Goal: Task Accomplishment & Management: Use online tool/utility

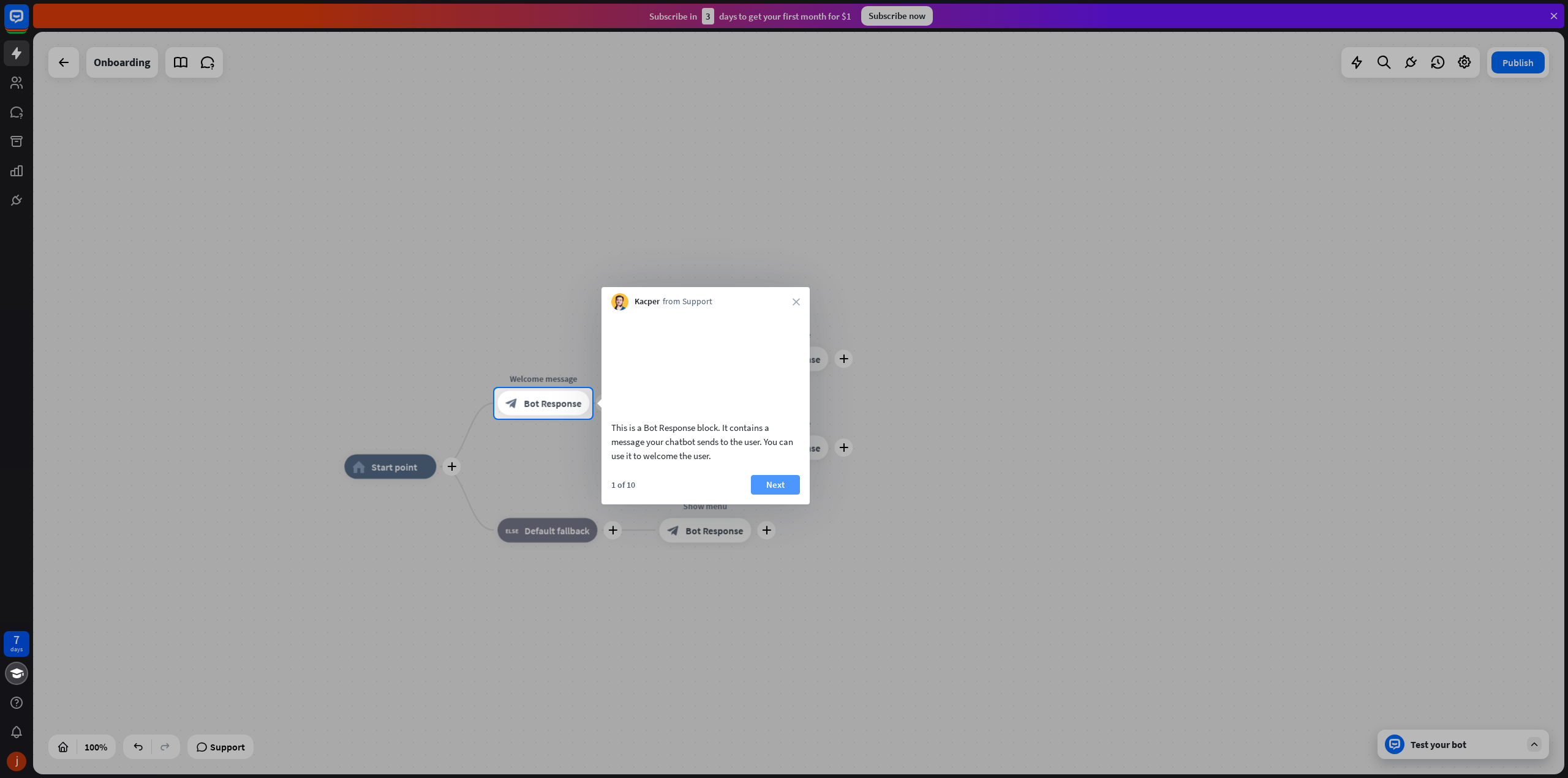
click at [781, 495] on button "Next" at bounding box center [775, 485] width 49 height 19
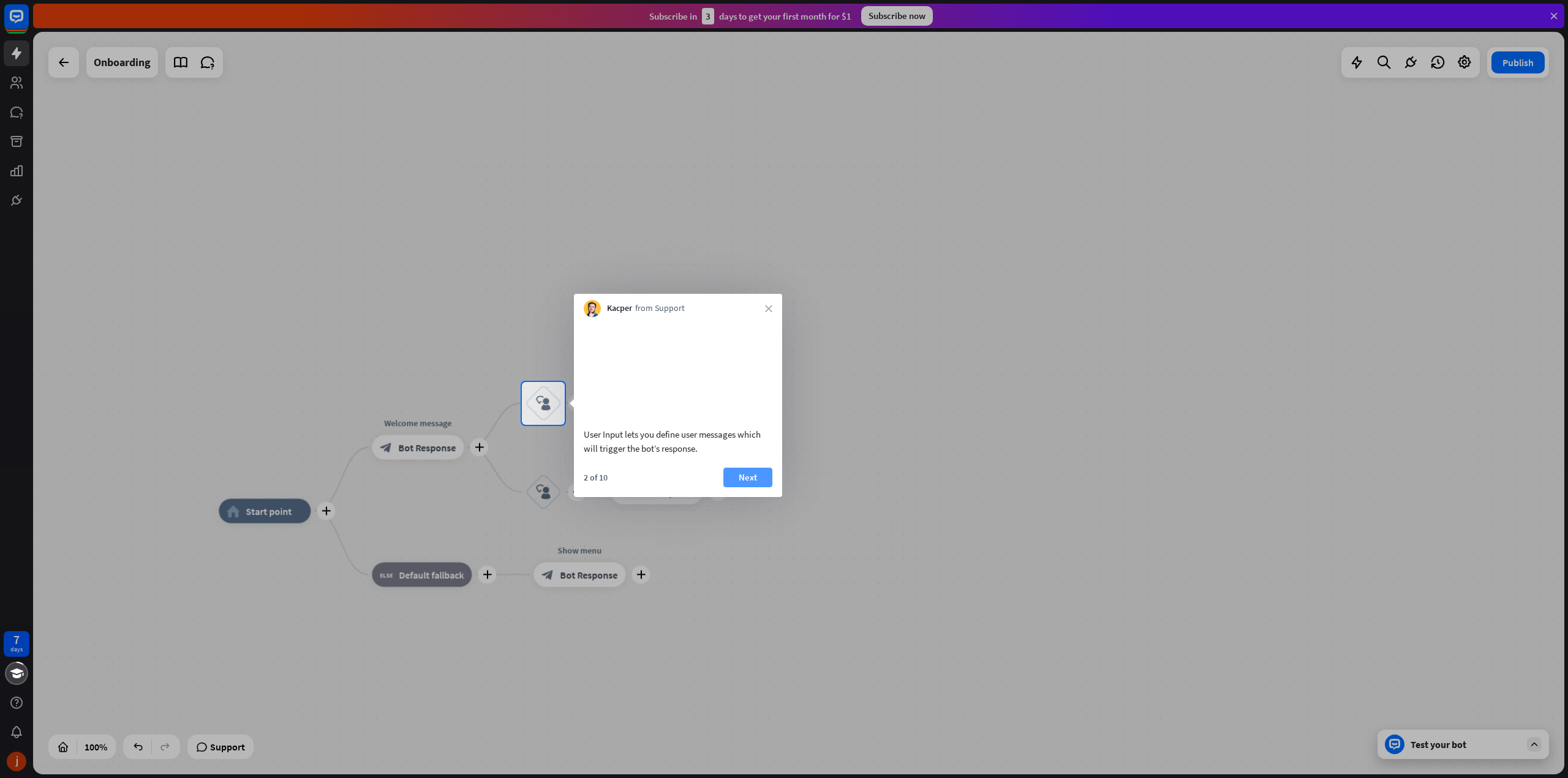
click at [745, 488] on button "Next" at bounding box center [747, 477] width 49 height 19
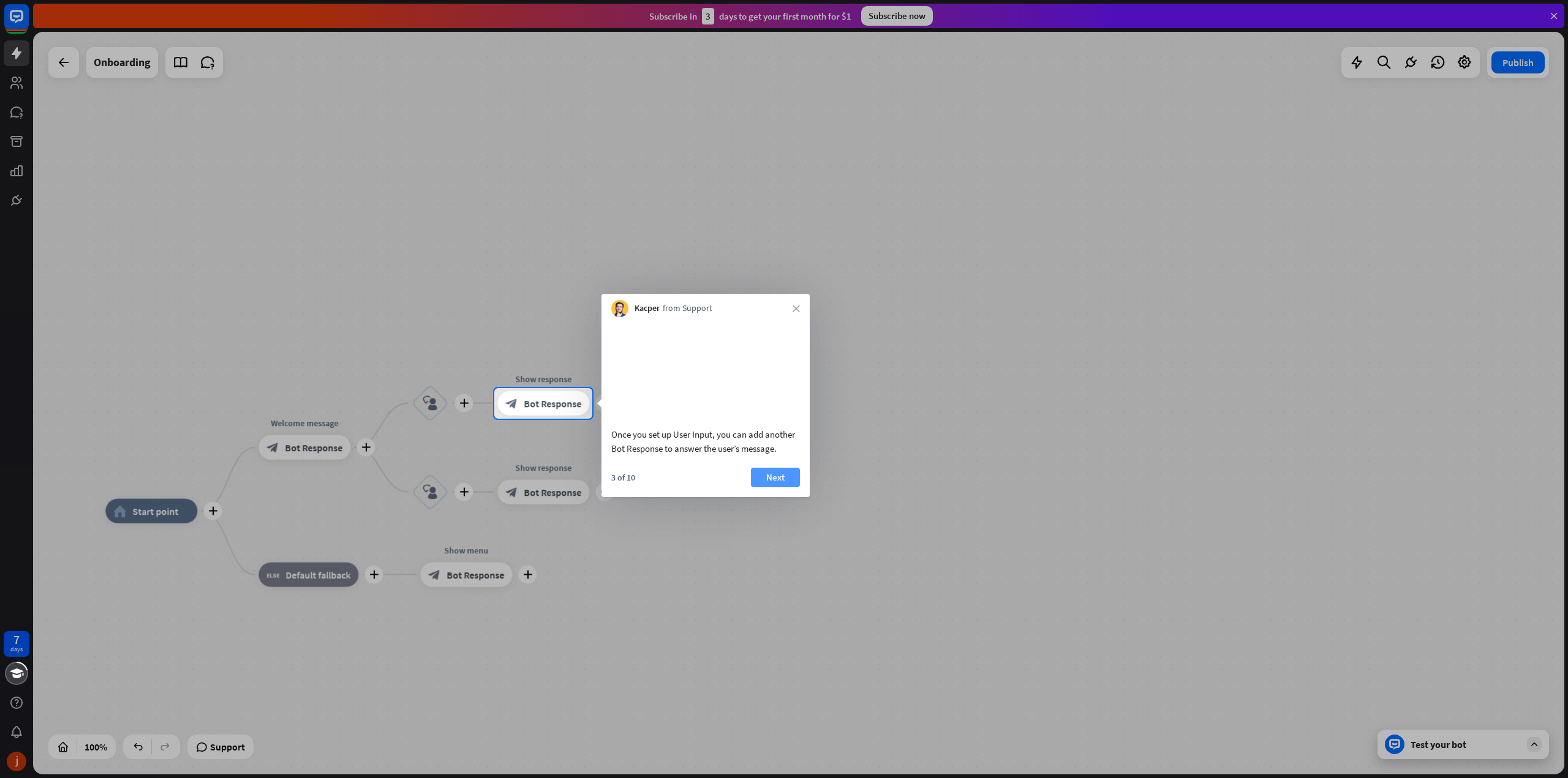
click at [777, 488] on button "Next" at bounding box center [775, 477] width 49 height 19
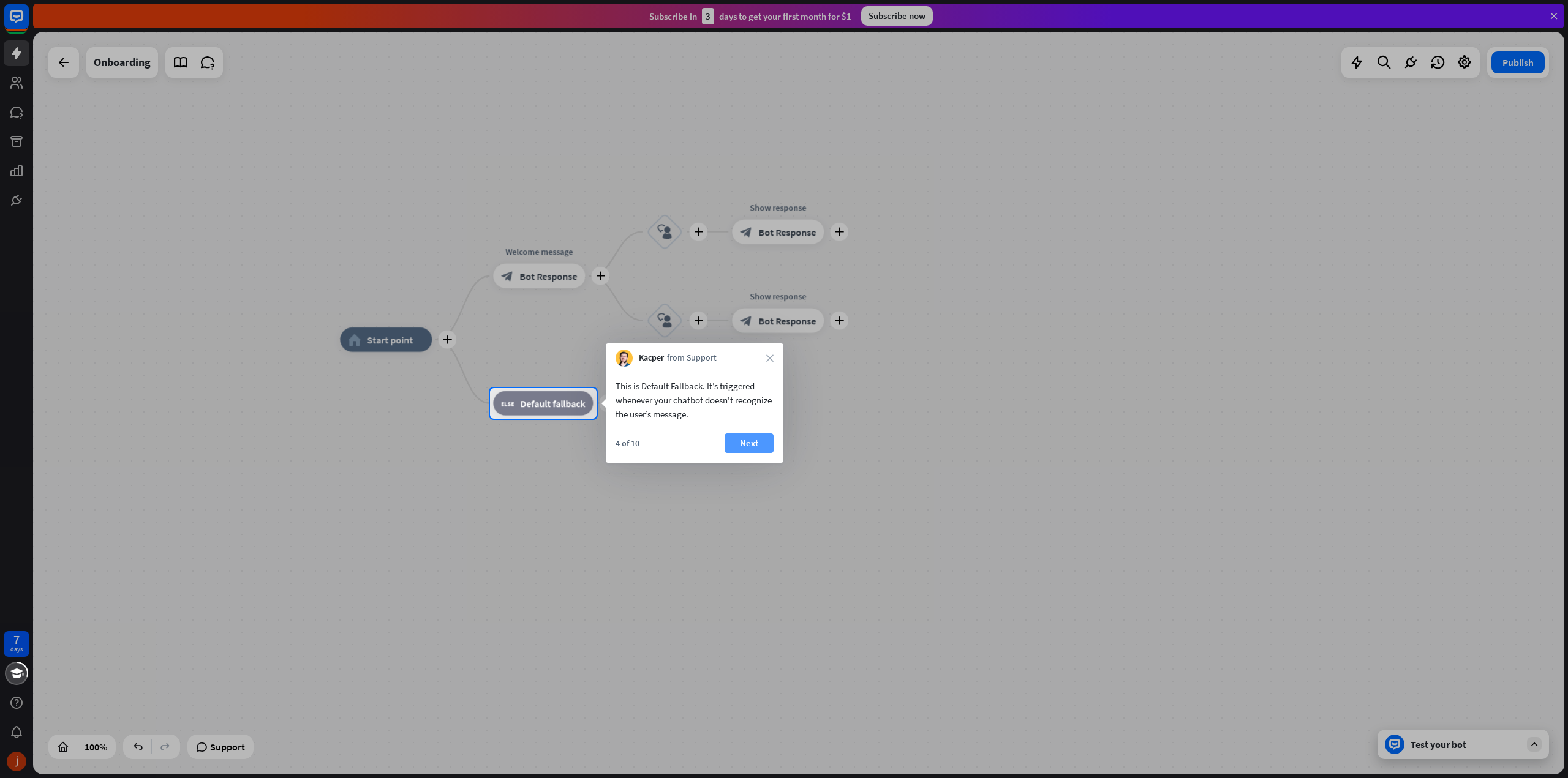
click at [750, 438] on button "Next" at bounding box center [749, 443] width 49 height 19
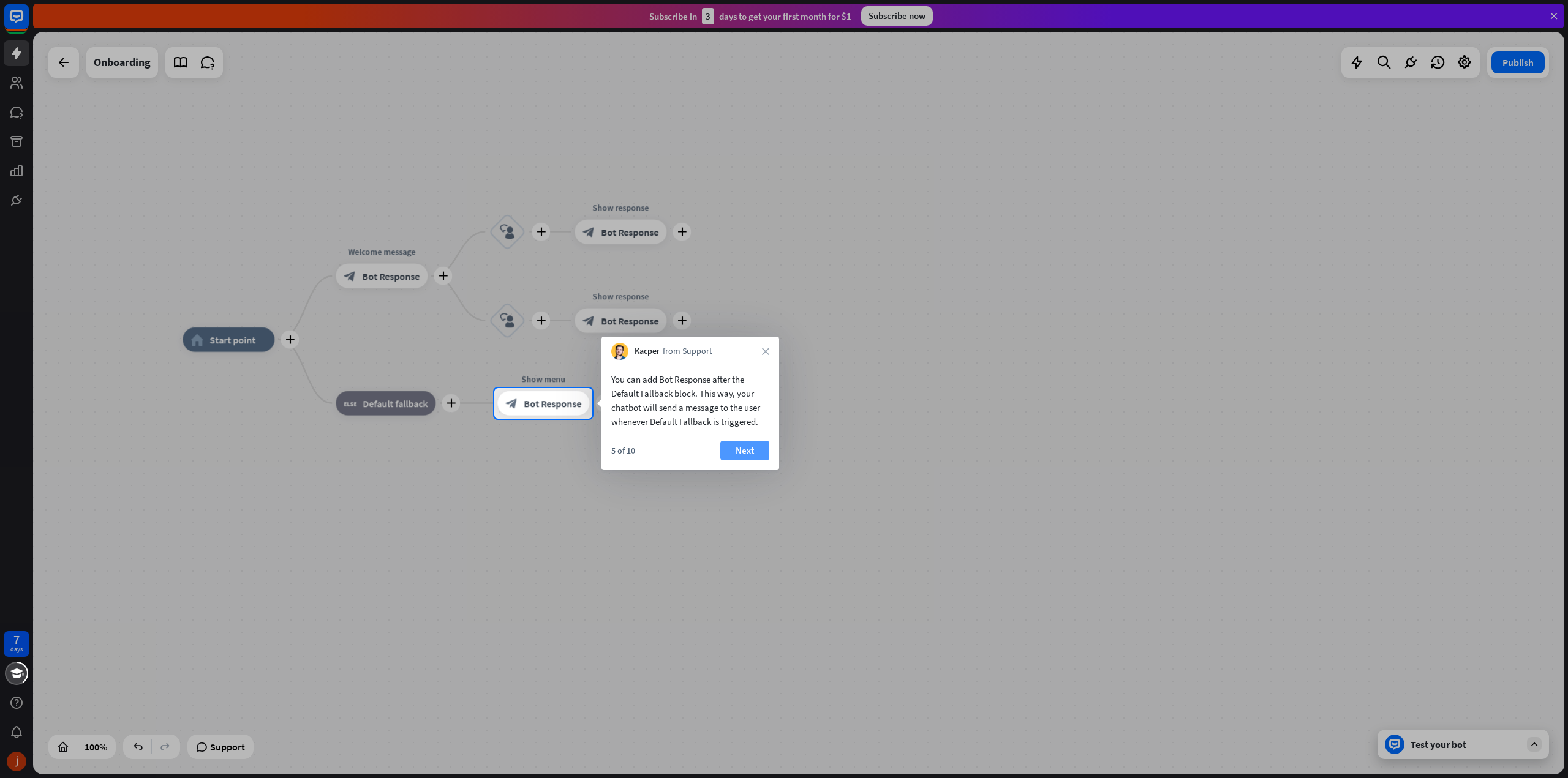
click at [752, 452] on button "Next" at bounding box center [745, 450] width 49 height 19
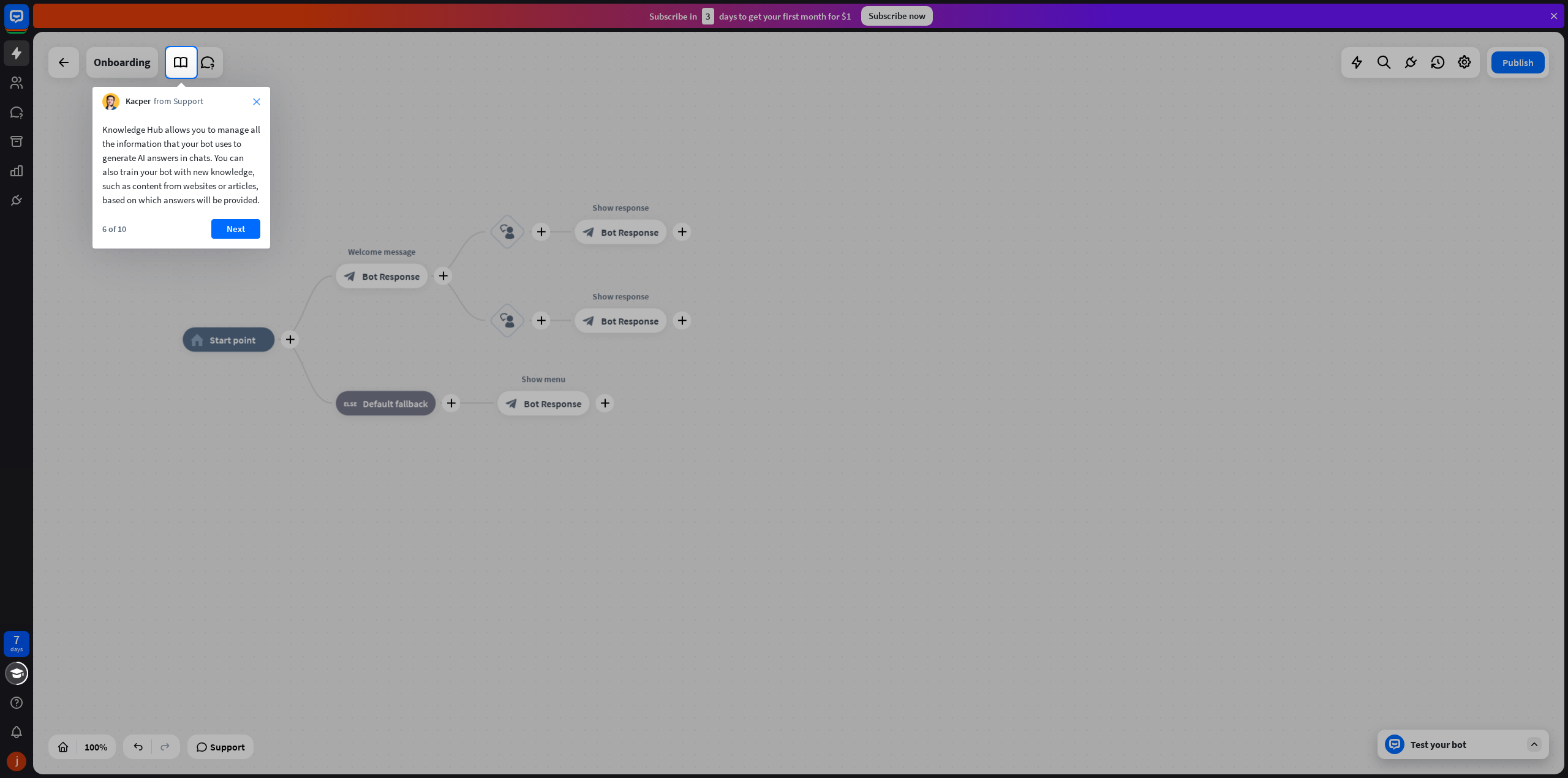
click at [259, 102] on icon "close" at bounding box center [257, 101] width 8 height 8
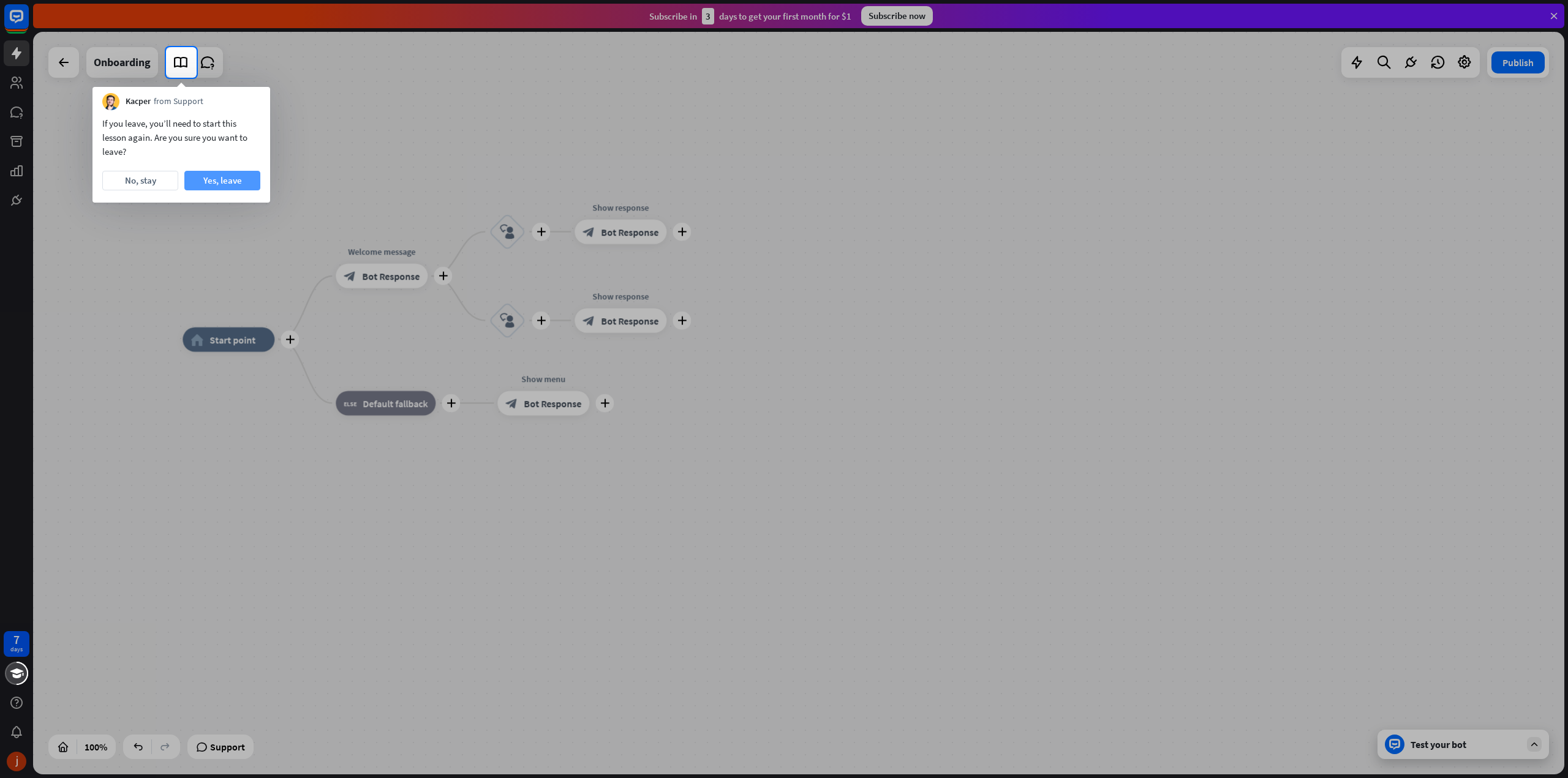
click at [213, 179] on button "Yes, leave" at bounding box center [222, 181] width 76 height 19
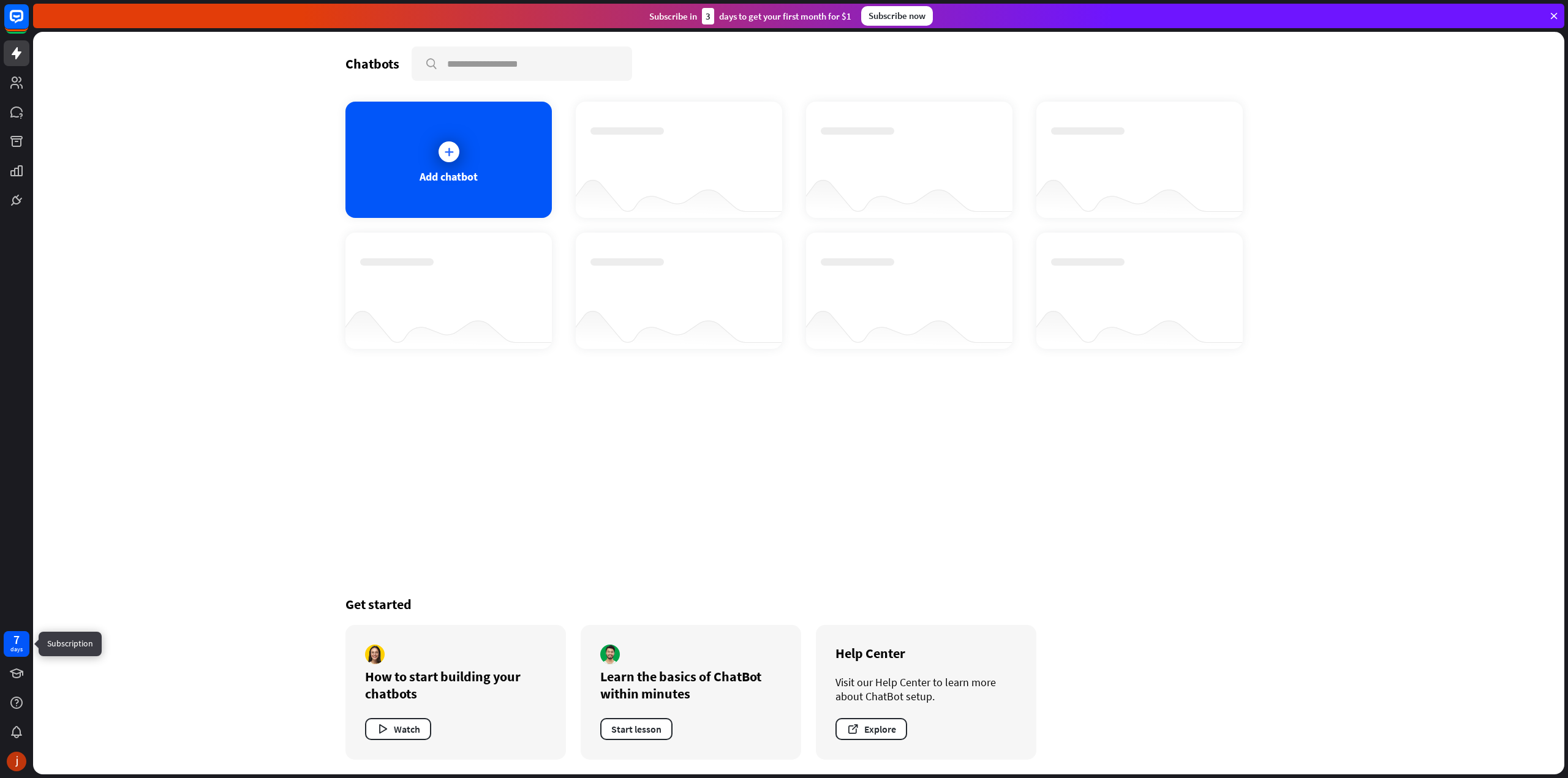
click at [15, 648] on div "days" at bounding box center [17, 650] width 12 height 8
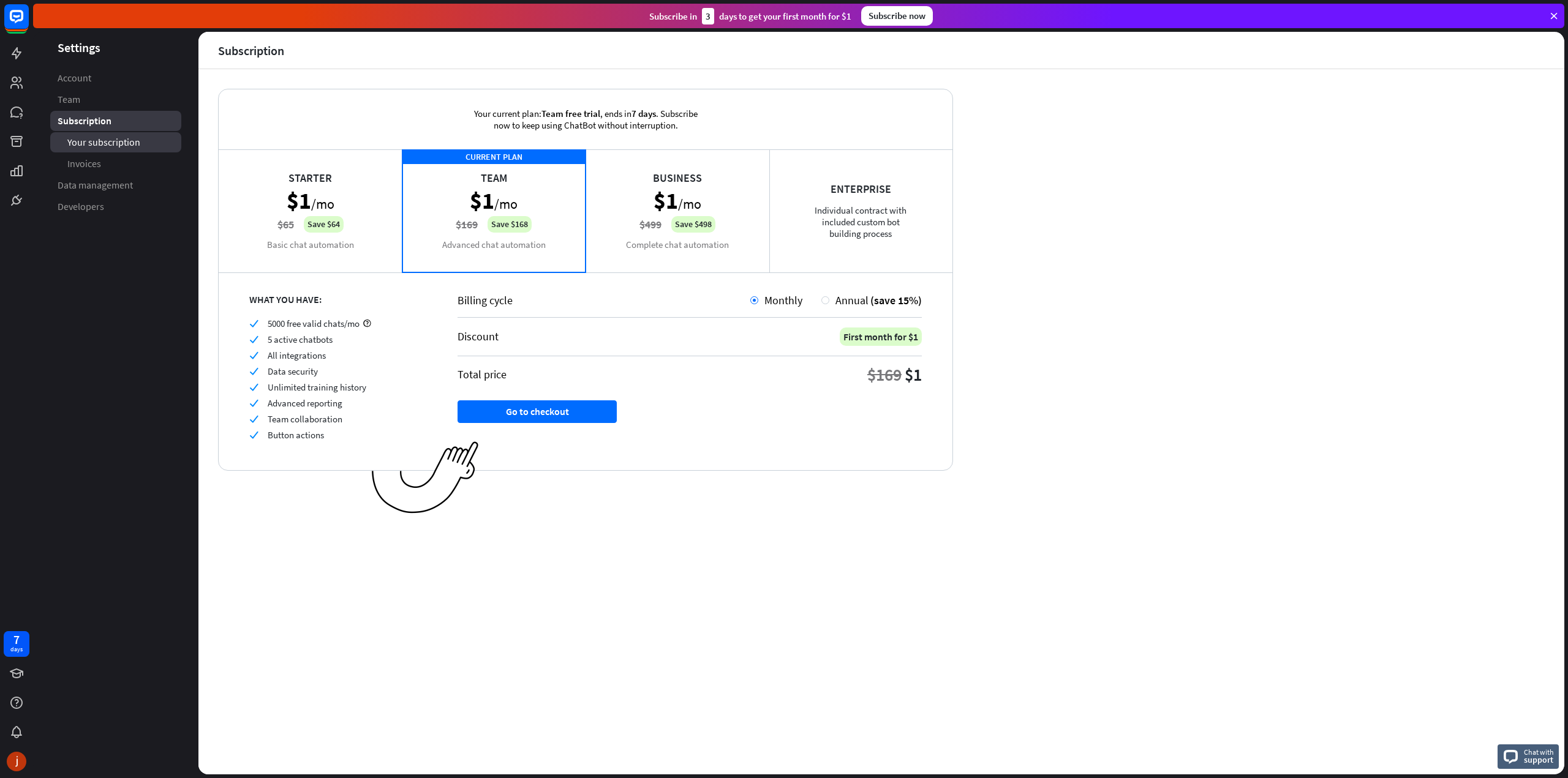
click at [99, 148] on span "Your subscription" at bounding box center [104, 142] width 73 height 13
click at [99, 96] on link "Team" at bounding box center [116, 99] width 131 height 20
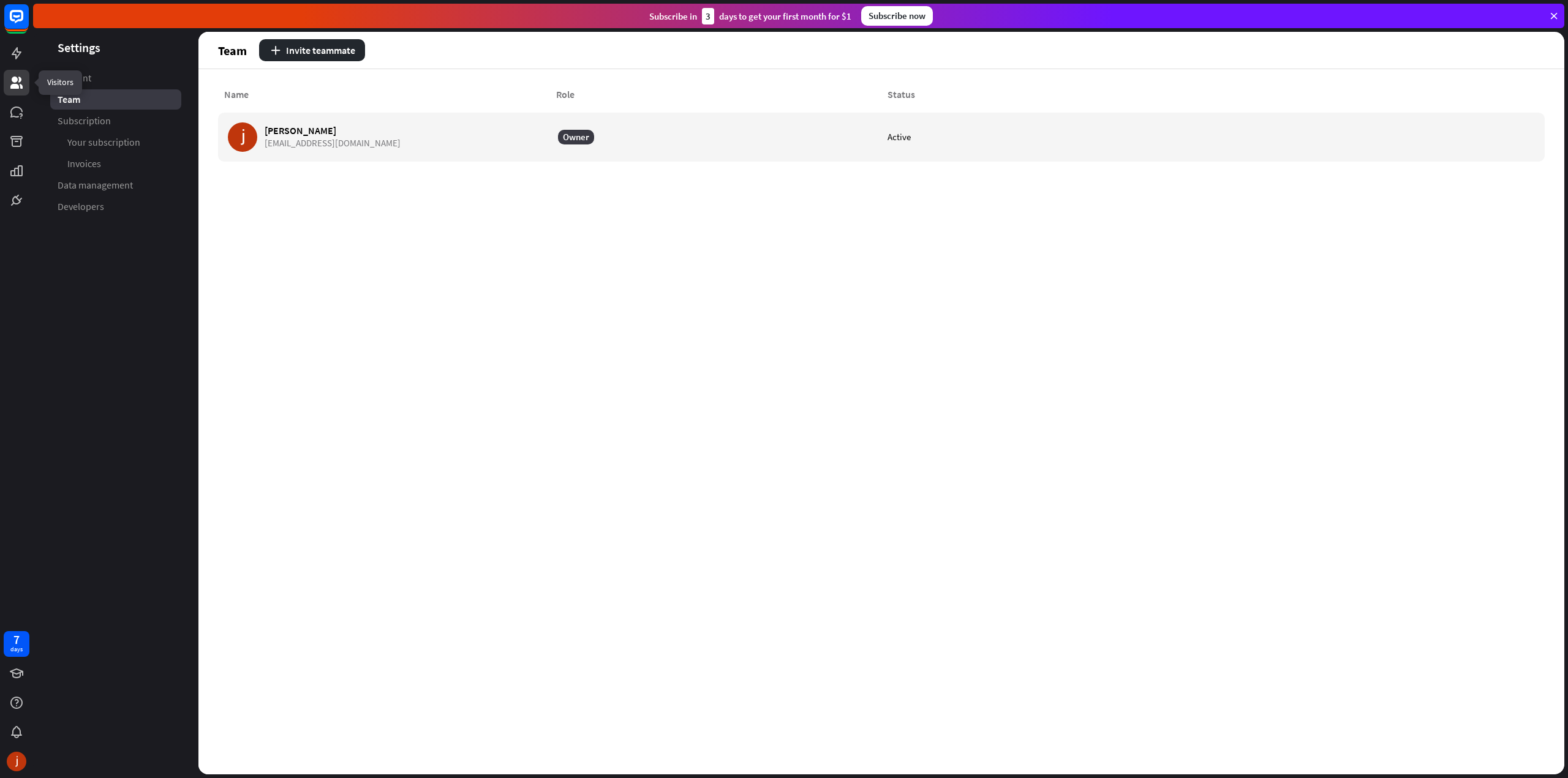
click at [14, 79] on icon at bounding box center [17, 83] width 12 height 12
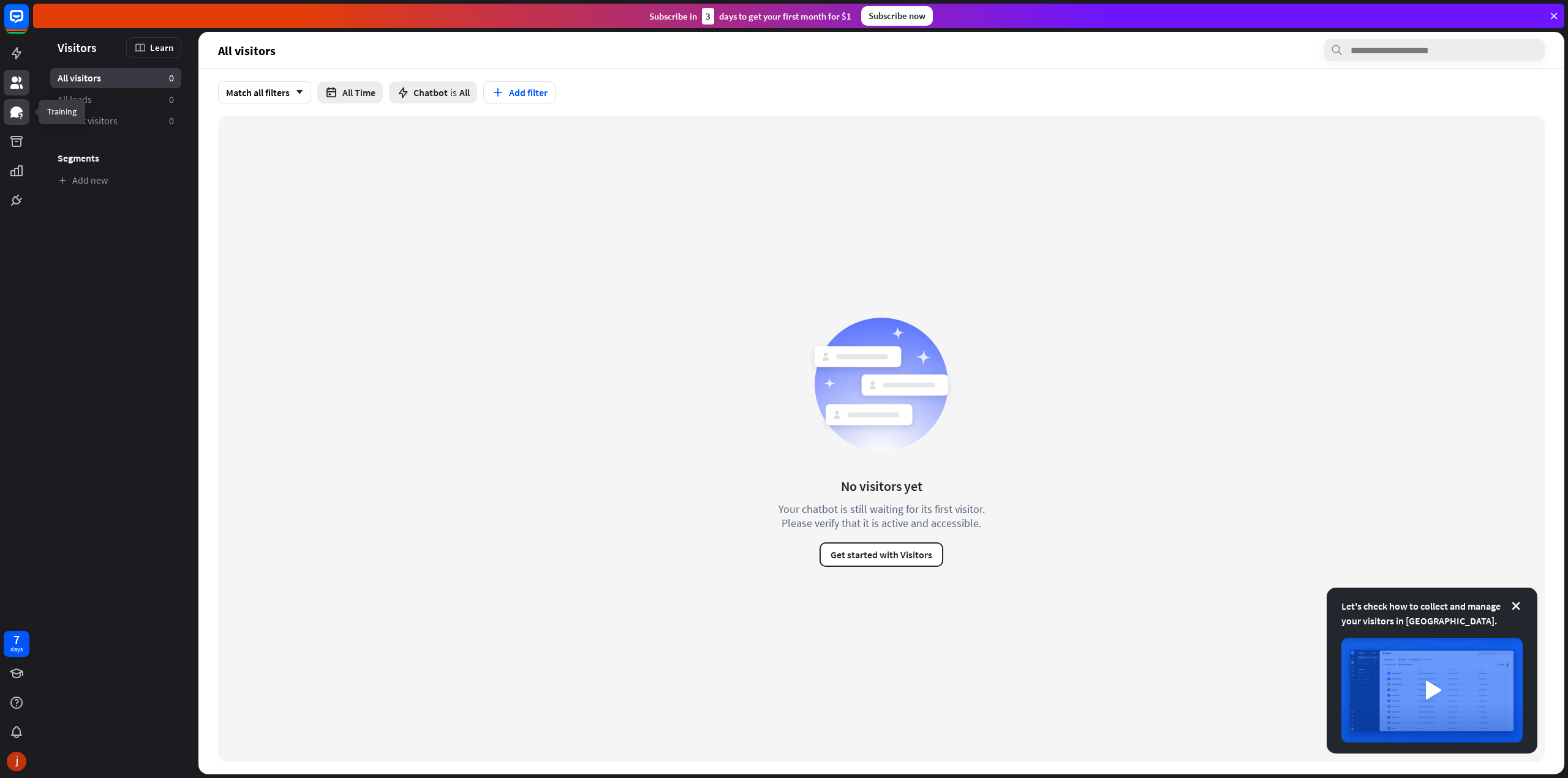
click at [18, 108] on icon at bounding box center [17, 112] width 12 height 11
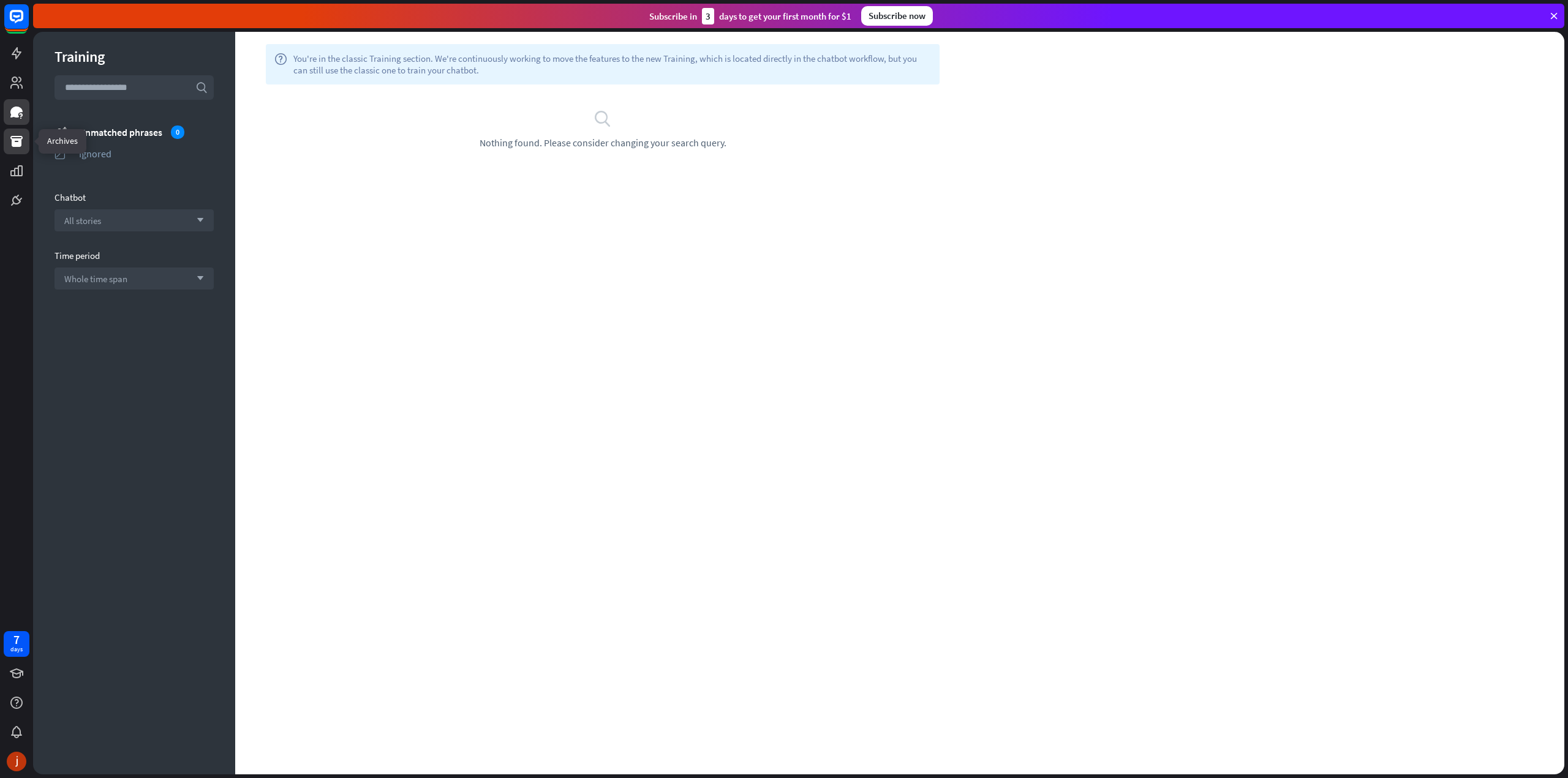
click at [14, 149] on link at bounding box center [16, 141] width 26 height 26
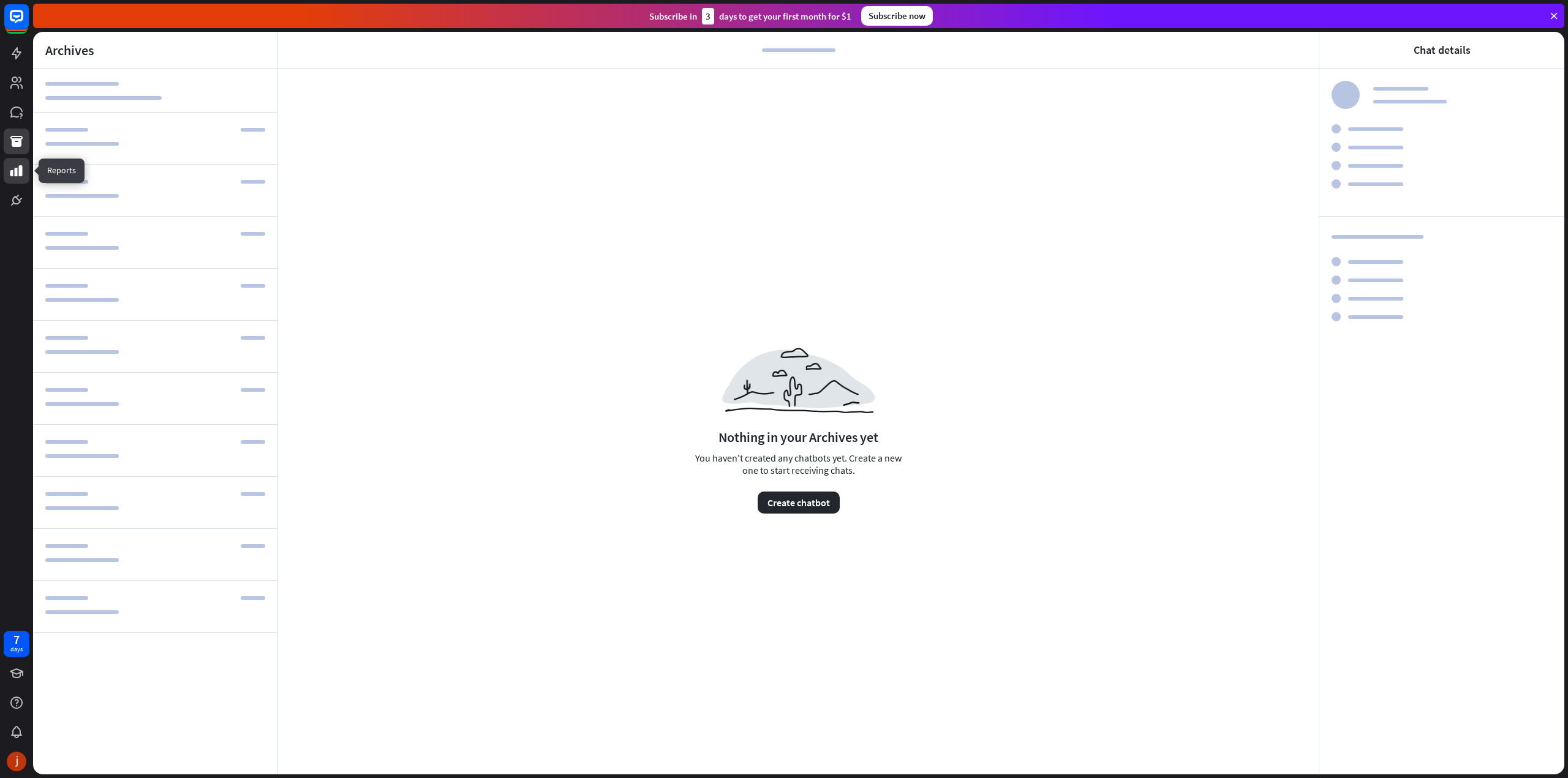
click at [17, 178] on link at bounding box center [16, 170] width 26 height 26
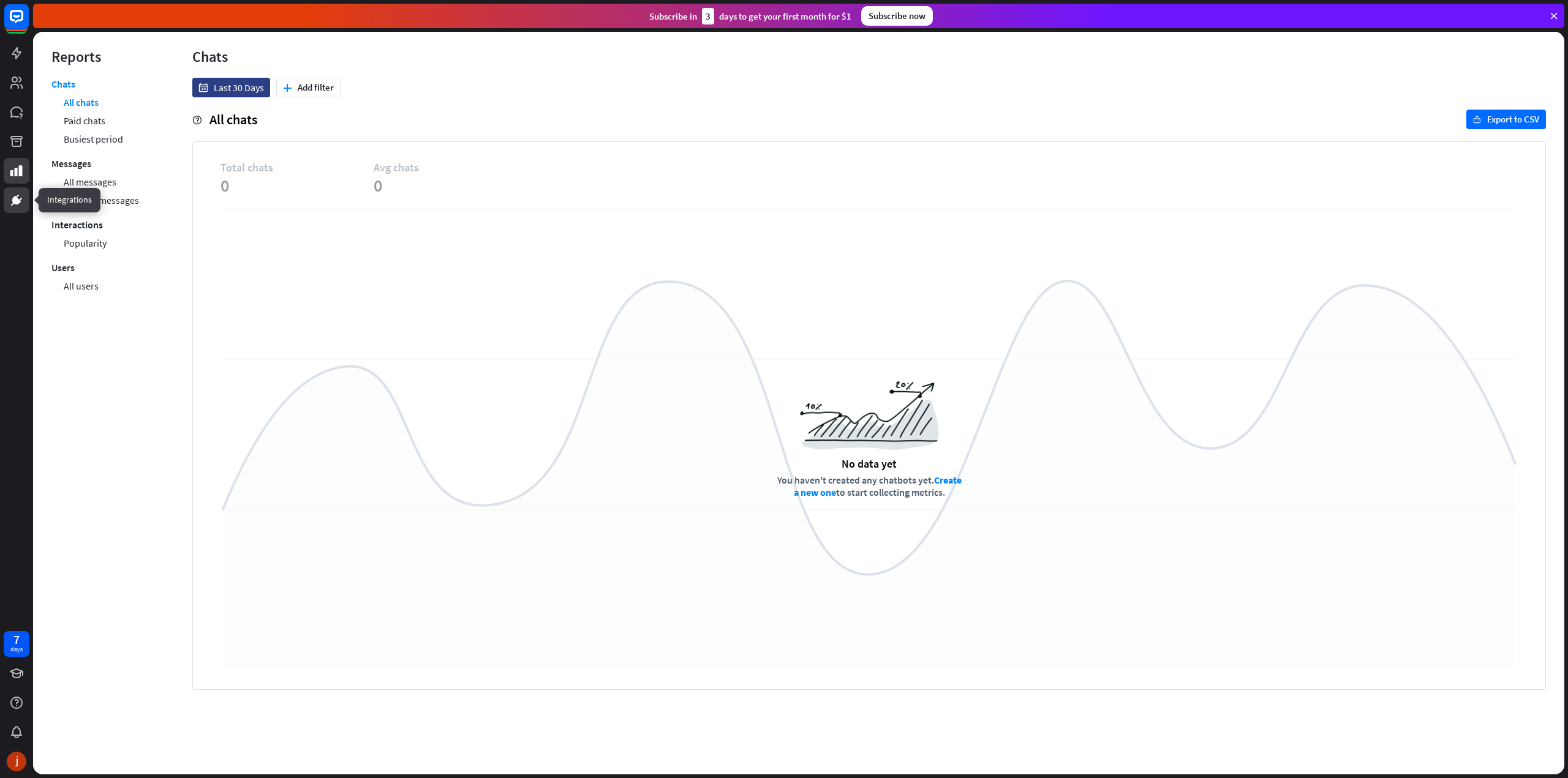
click at [13, 201] on icon at bounding box center [17, 200] width 8 height 8
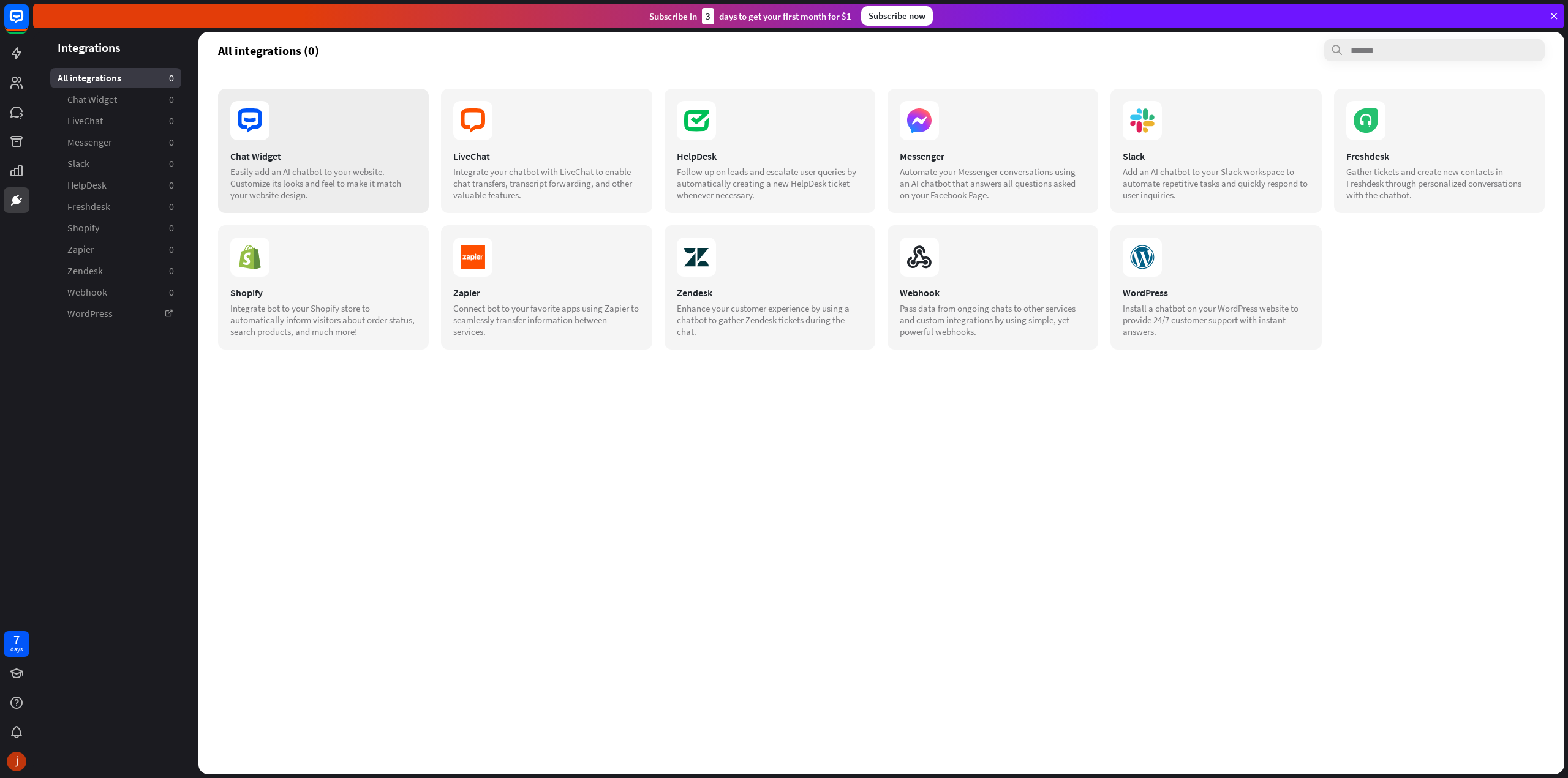
click at [373, 147] on div "Chat Widget Easily add an AI chatbot to your website. Customize its looks and f…" at bounding box center [323, 151] width 210 height 124
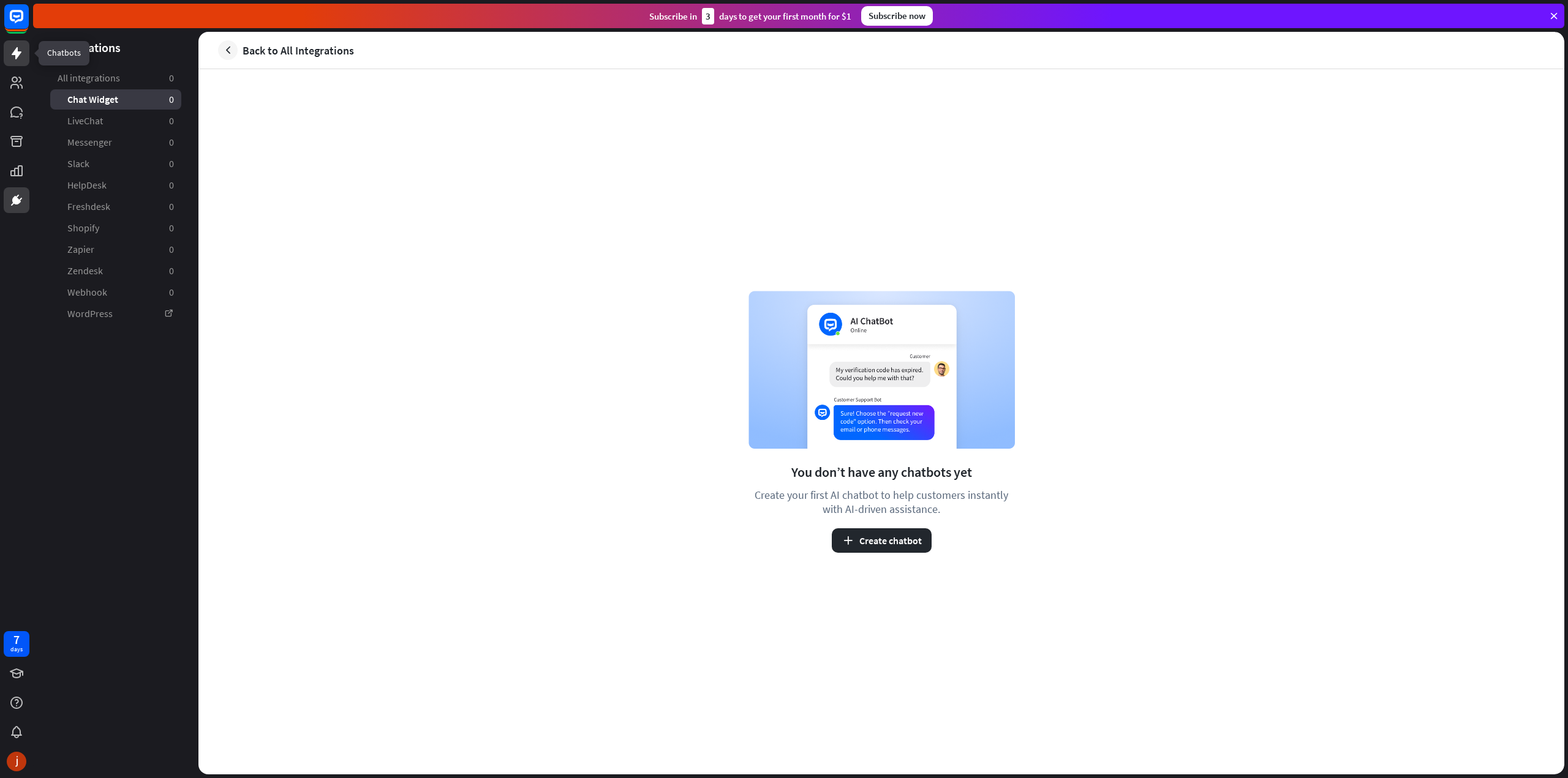
click at [19, 52] on icon at bounding box center [16, 53] width 14 height 14
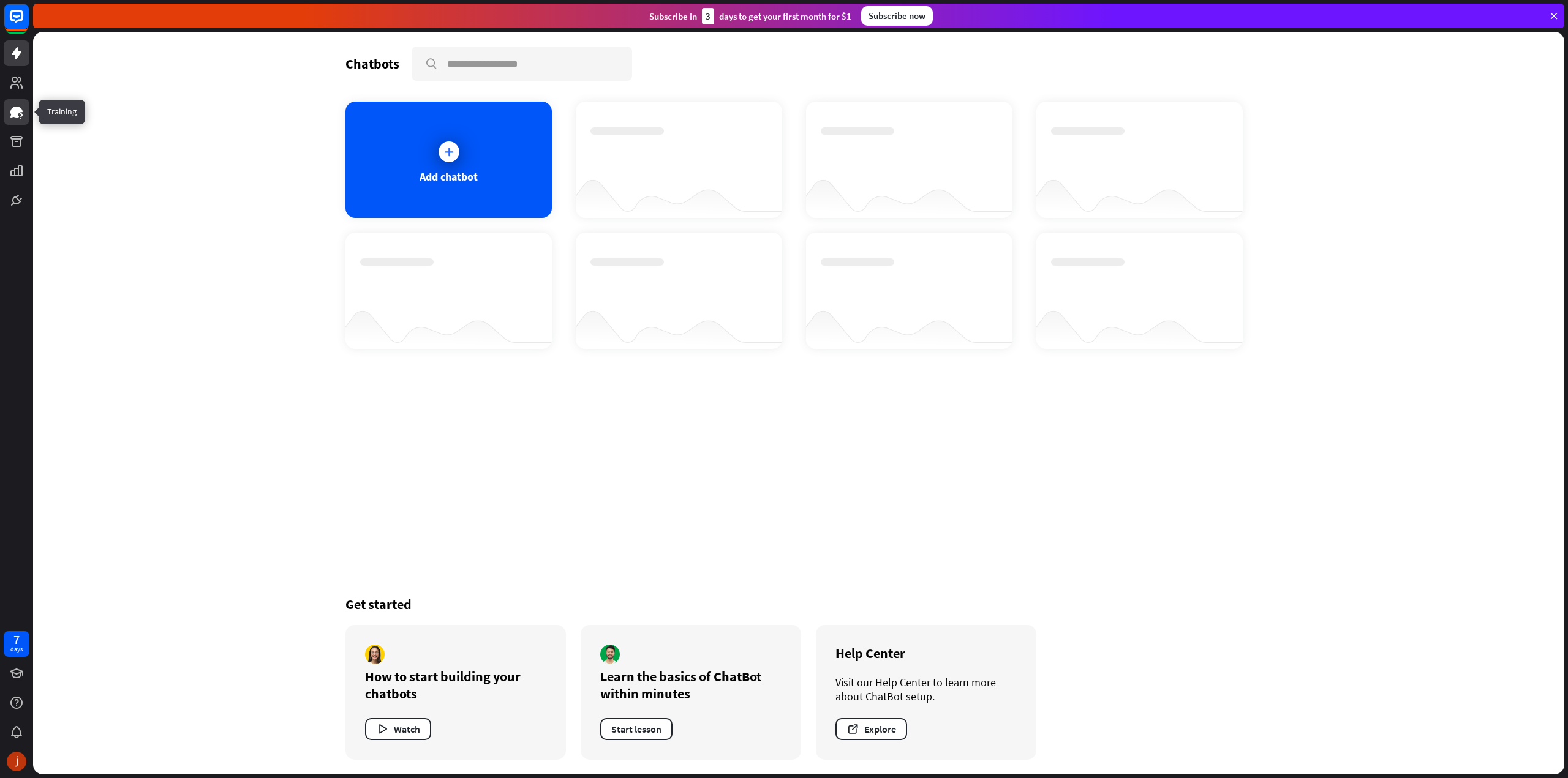
click at [20, 101] on link at bounding box center [16, 112] width 26 height 26
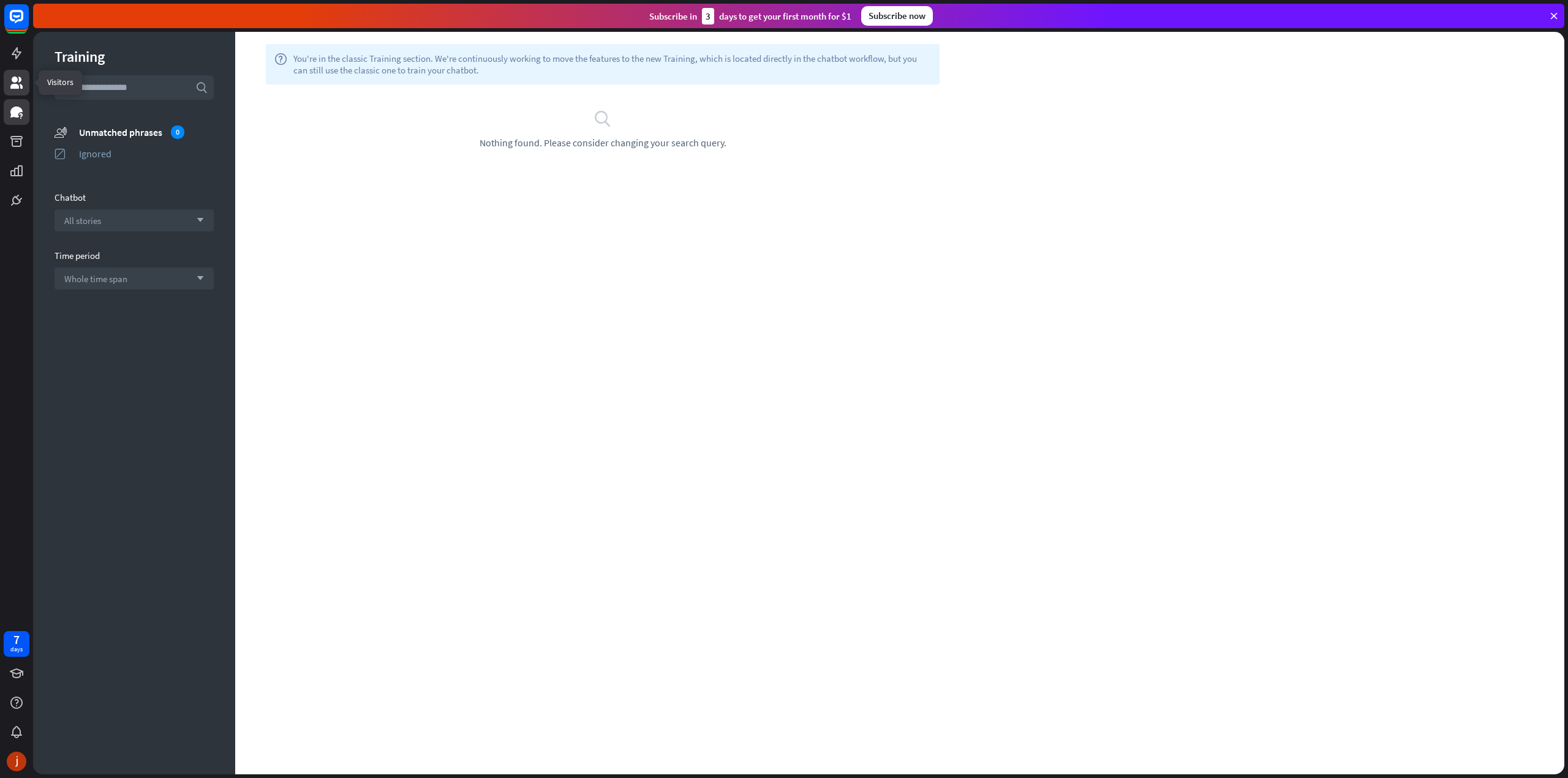
click at [20, 81] on icon at bounding box center [17, 83] width 12 height 12
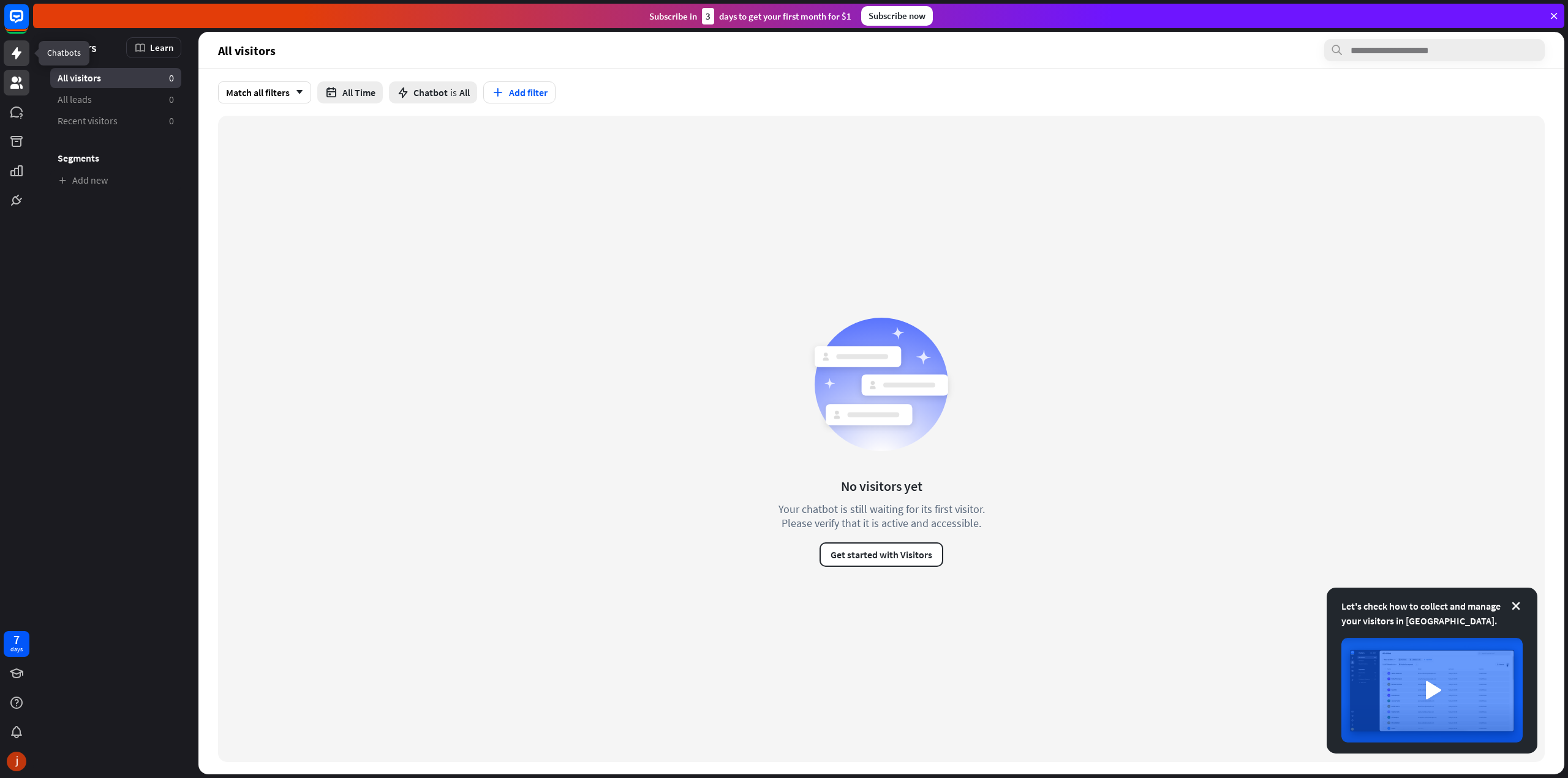
click at [22, 55] on icon at bounding box center [16, 53] width 14 height 14
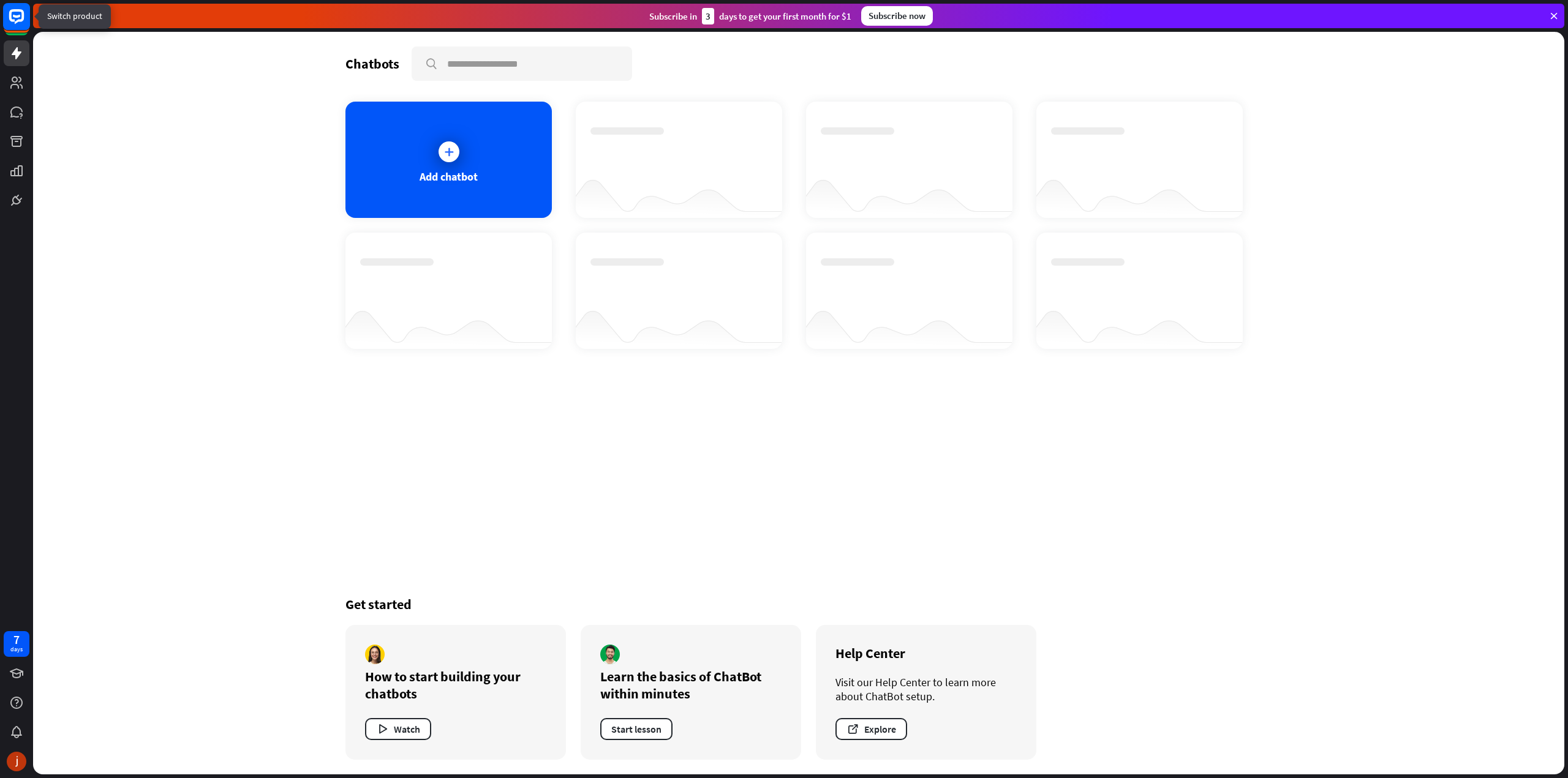
click at [19, 23] on rect at bounding box center [16, 16] width 27 height 27
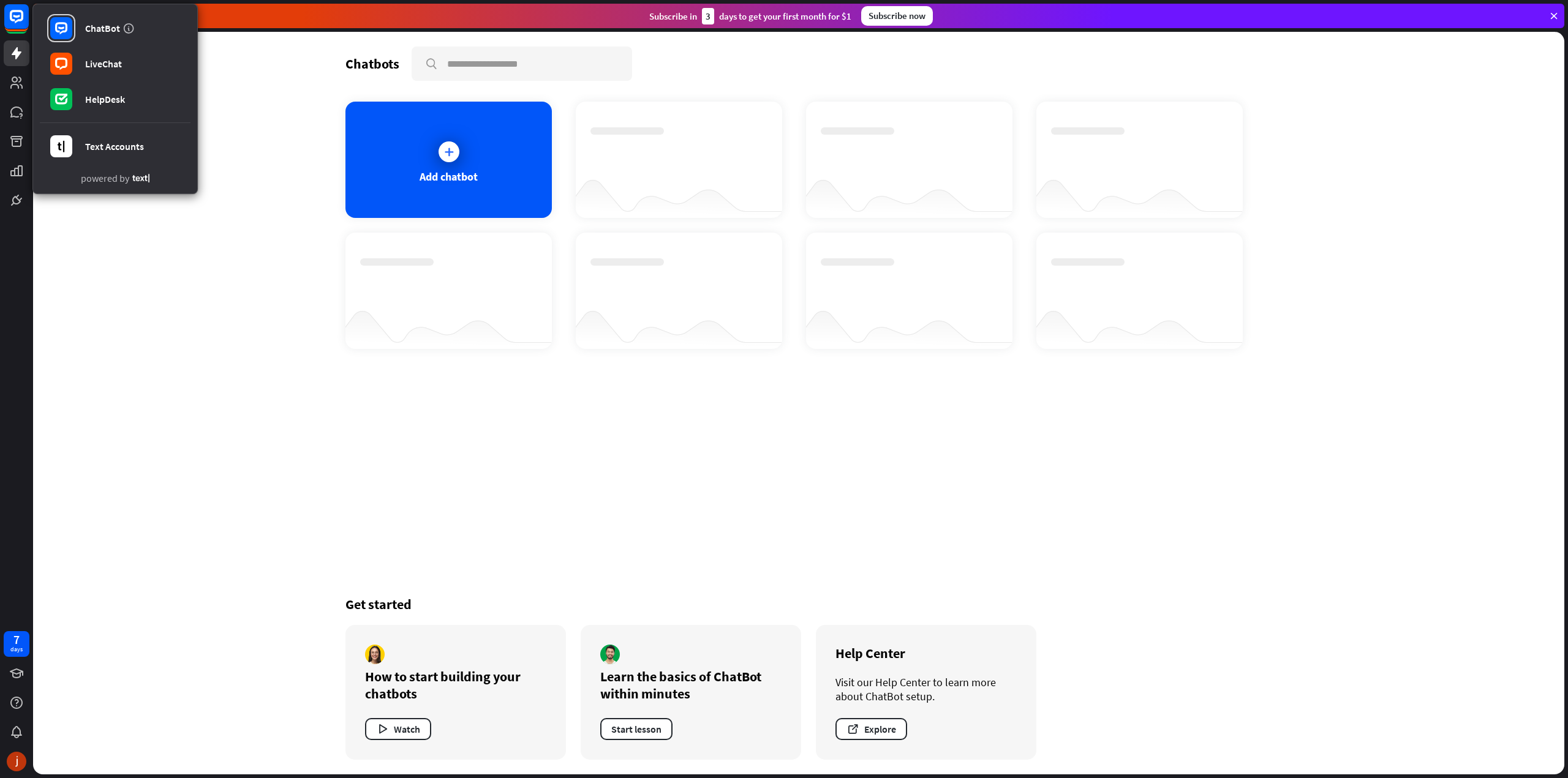
click at [248, 103] on div "Chatbots search Add chatbot Get started How to start building your chatbots Wat…" at bounding box center [798, 403] width 1531 height 743
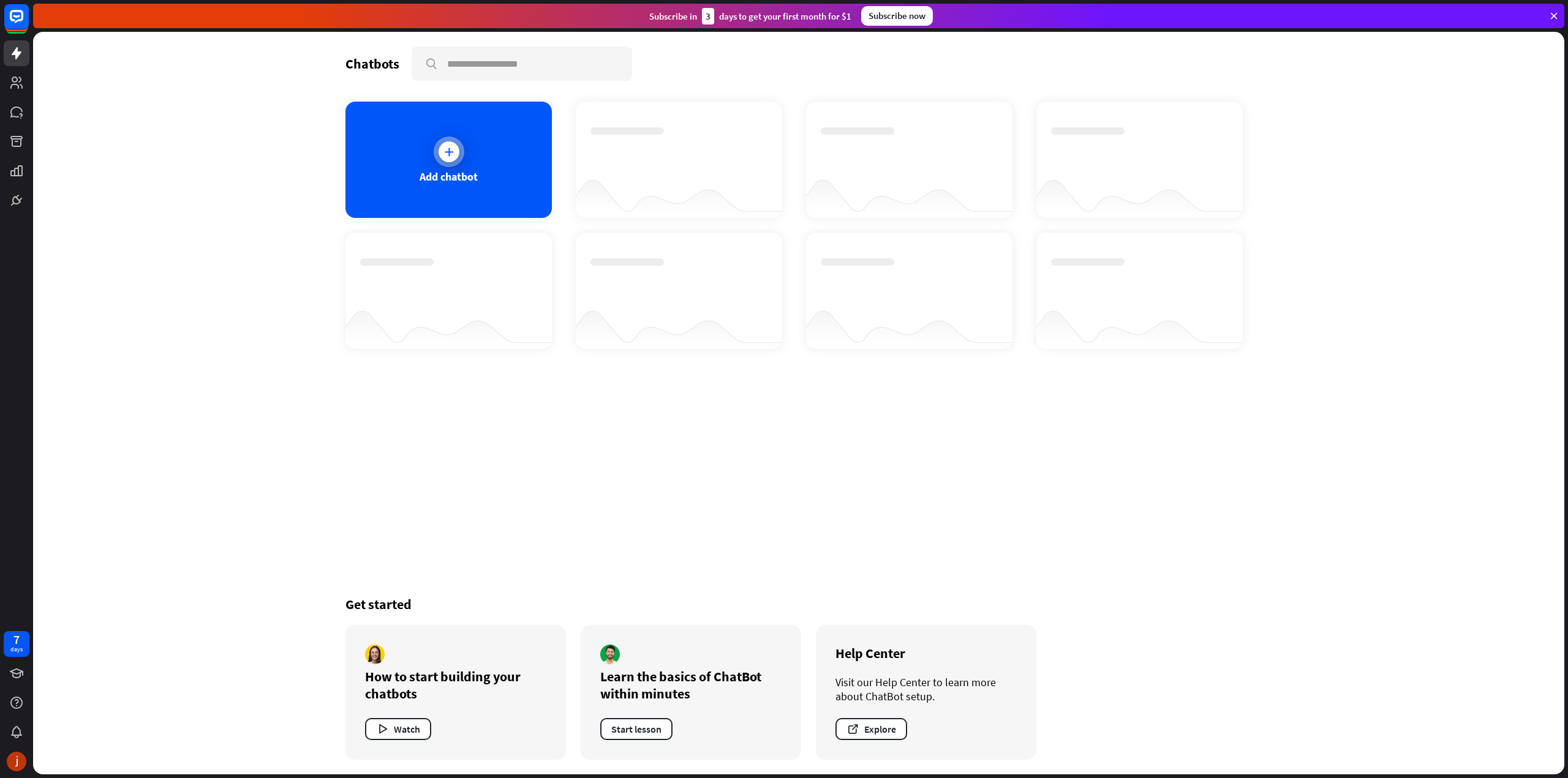
click at [453, 154] on icon at bounding box center [449, 152] width 12 height 12
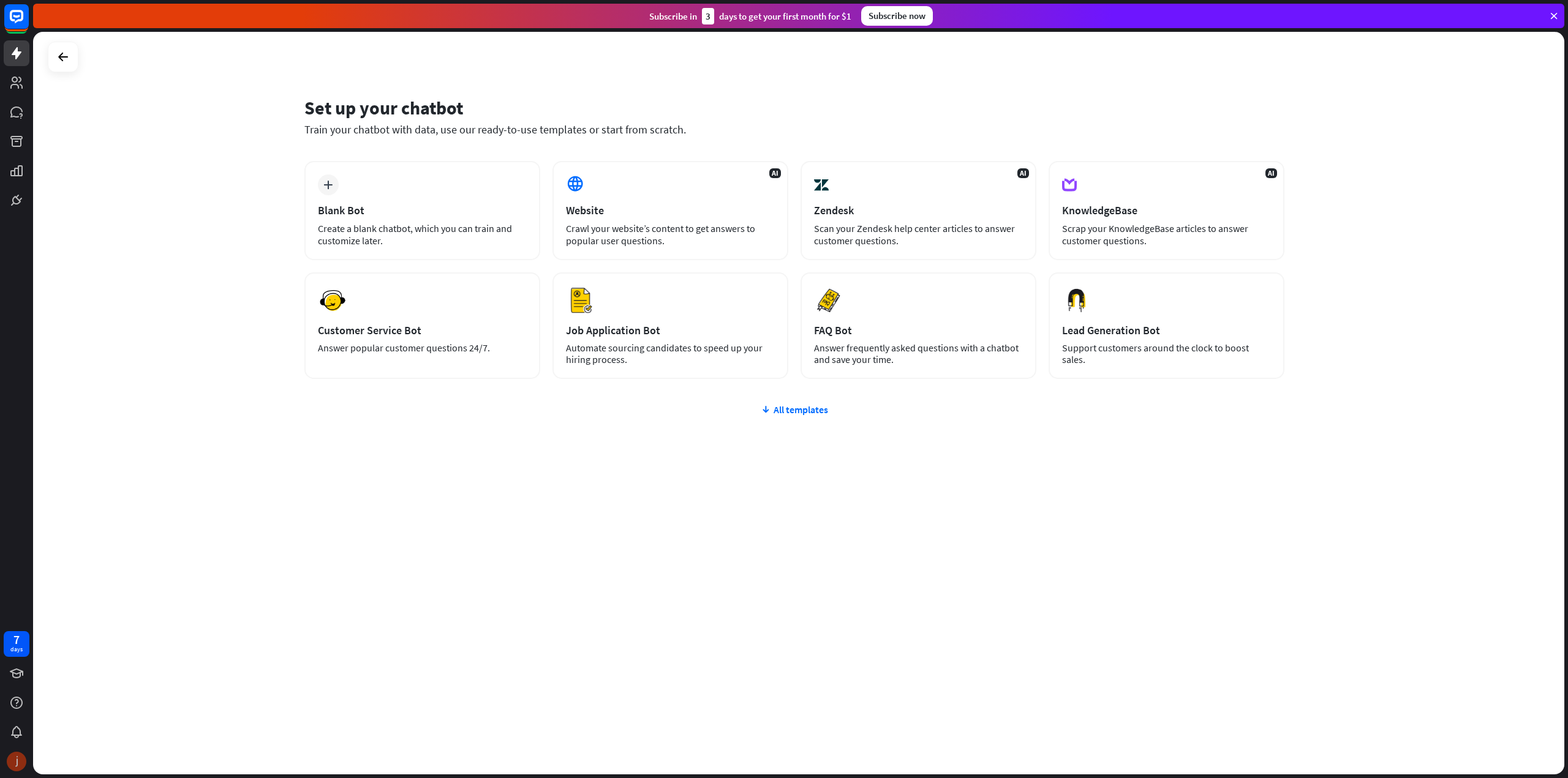
click at [19, 760] on img at bounding box center [17, 761] width 19 height 19
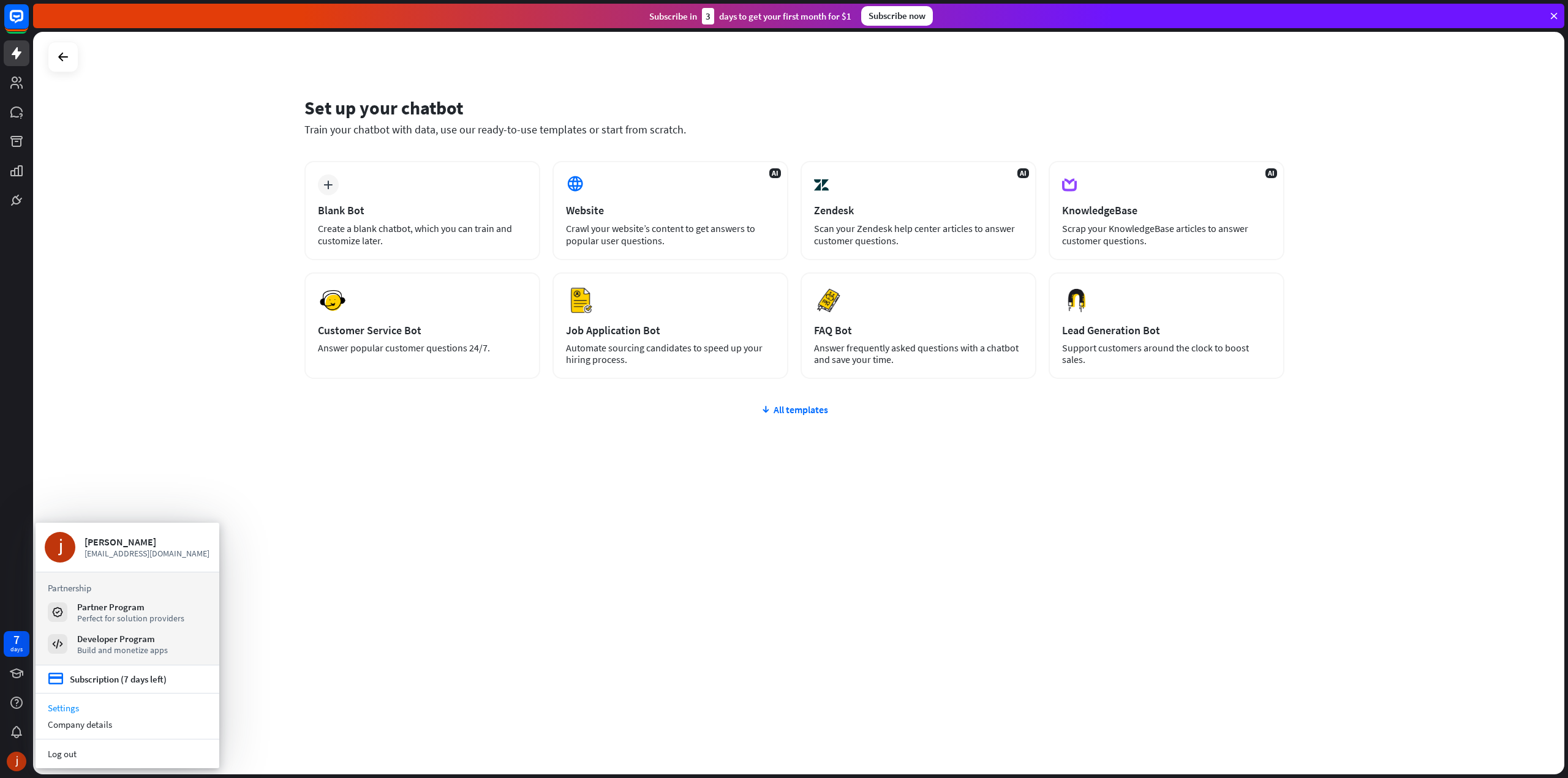
click at [70, 708] on link "Settings" at bounding box center [127, 708] width 184 height 17
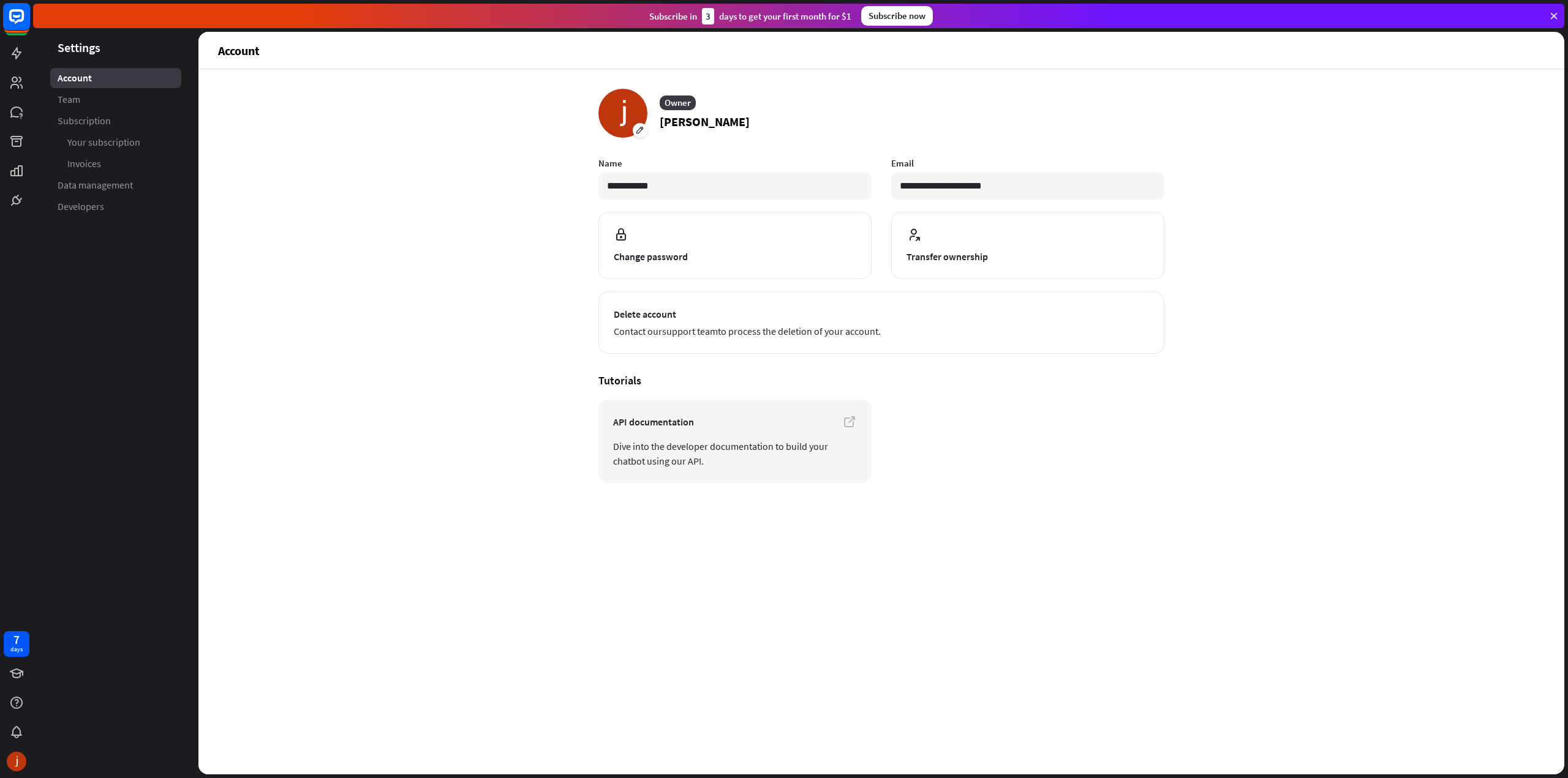
click at [19, 20] on icon at bounding box center [16, 16] width 14 height 14
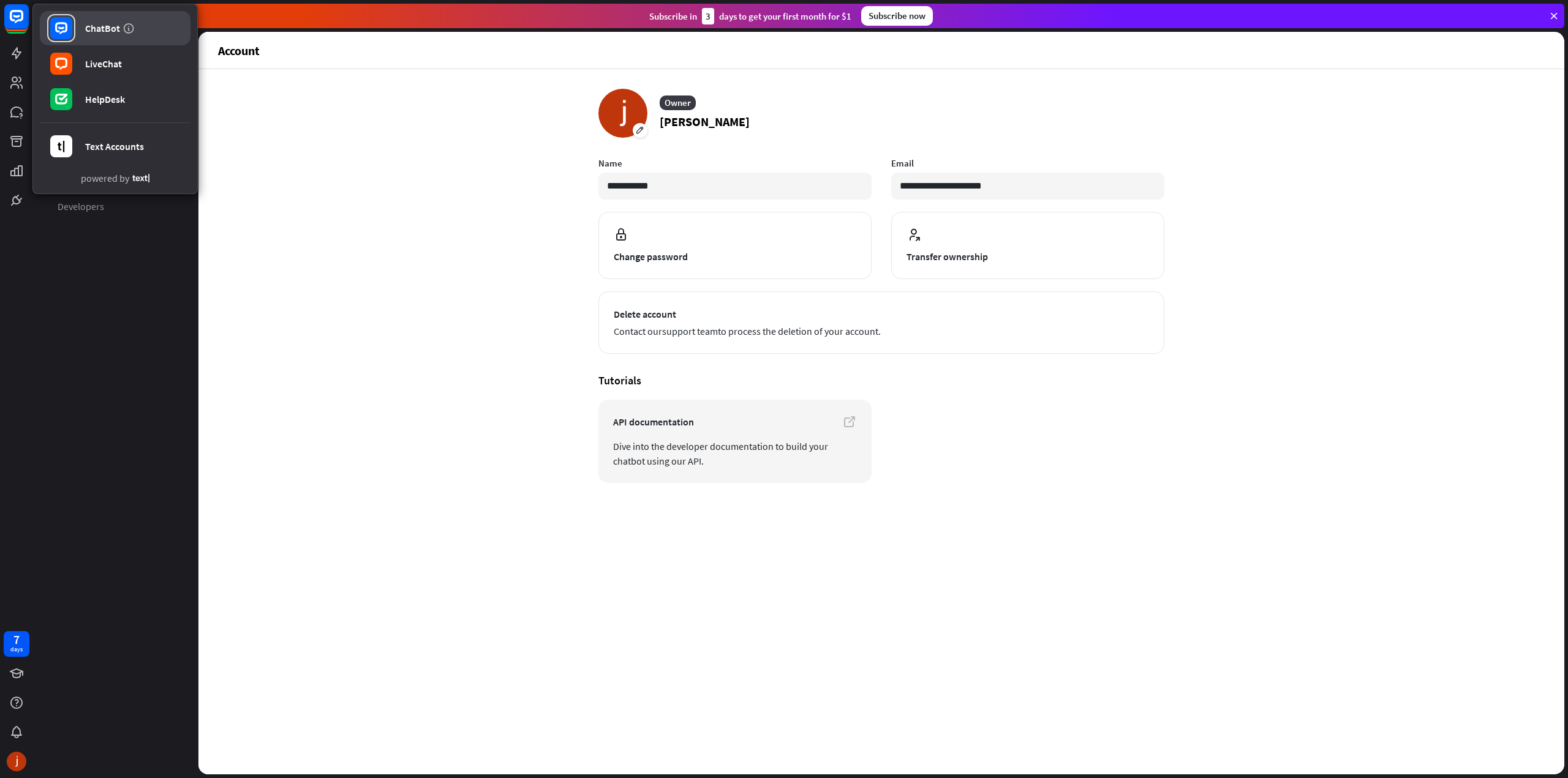
click at [66, 31] on icon at bounding box center [61, 28] width 12 height 12
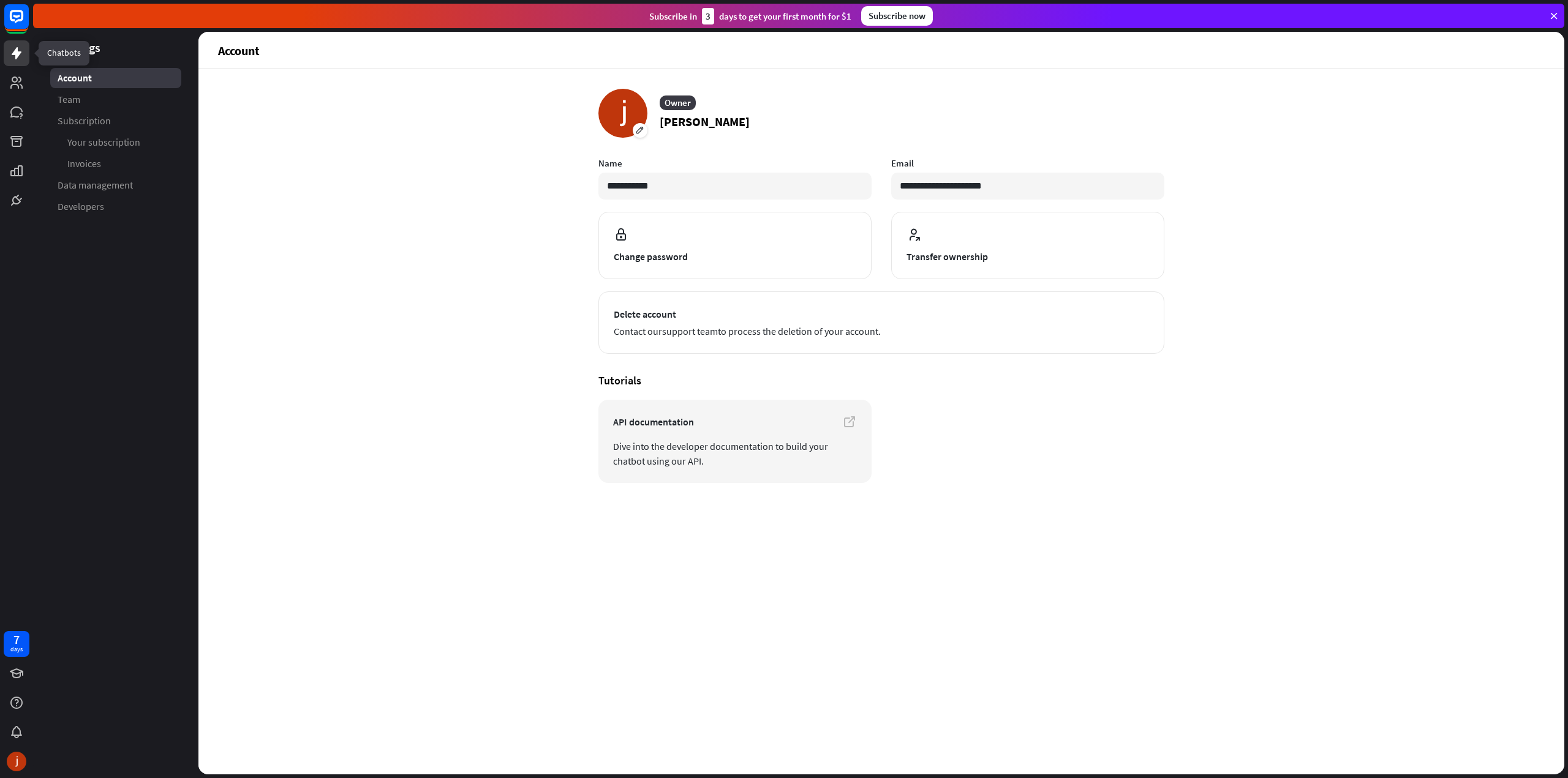
click at [17, 44] on link at bounding box center [16, 53] width 26 height 26
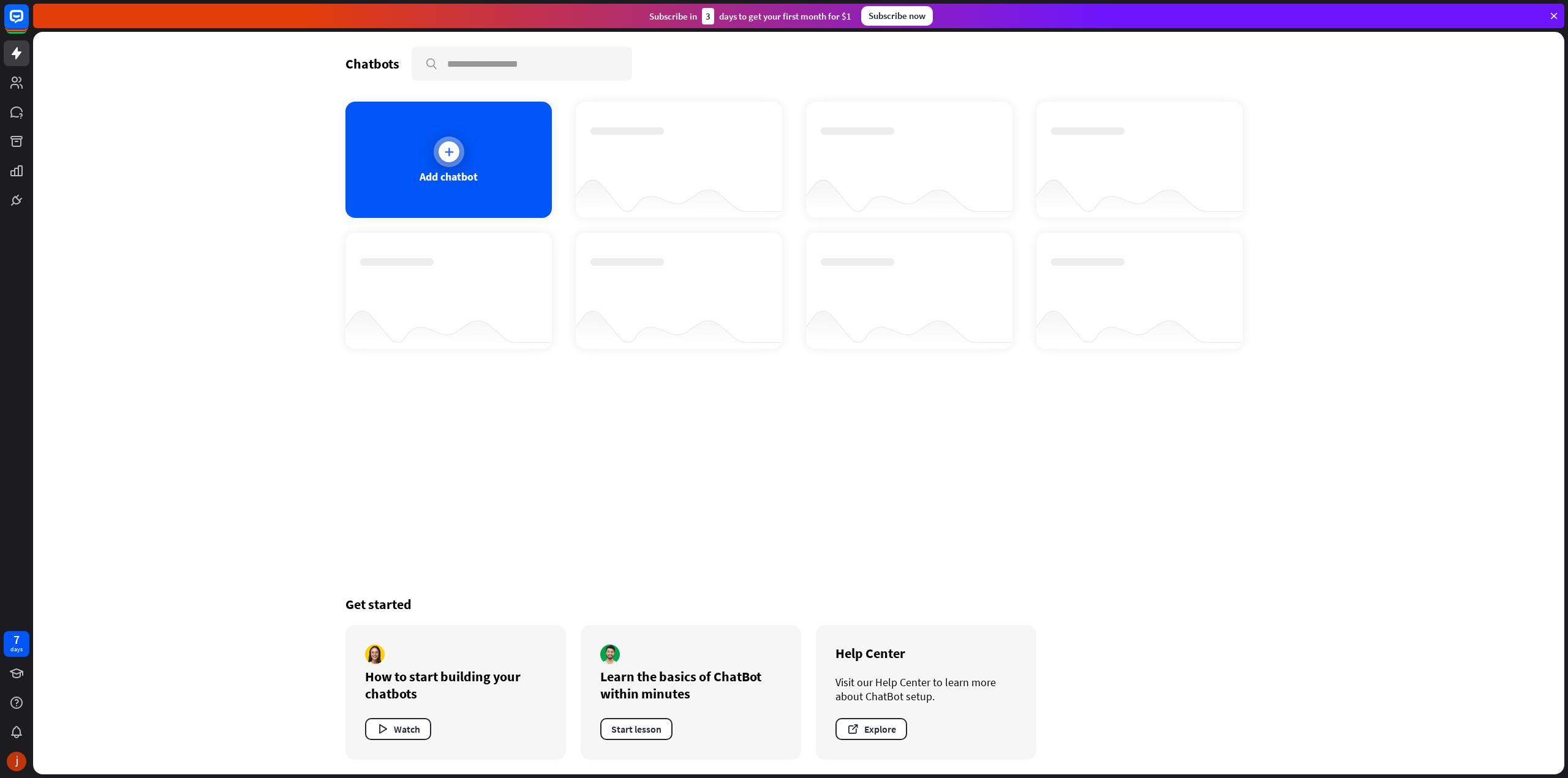
click at [495, 150] on div "Add chatbot" at bounding box center [449, 159] width 206 height 117
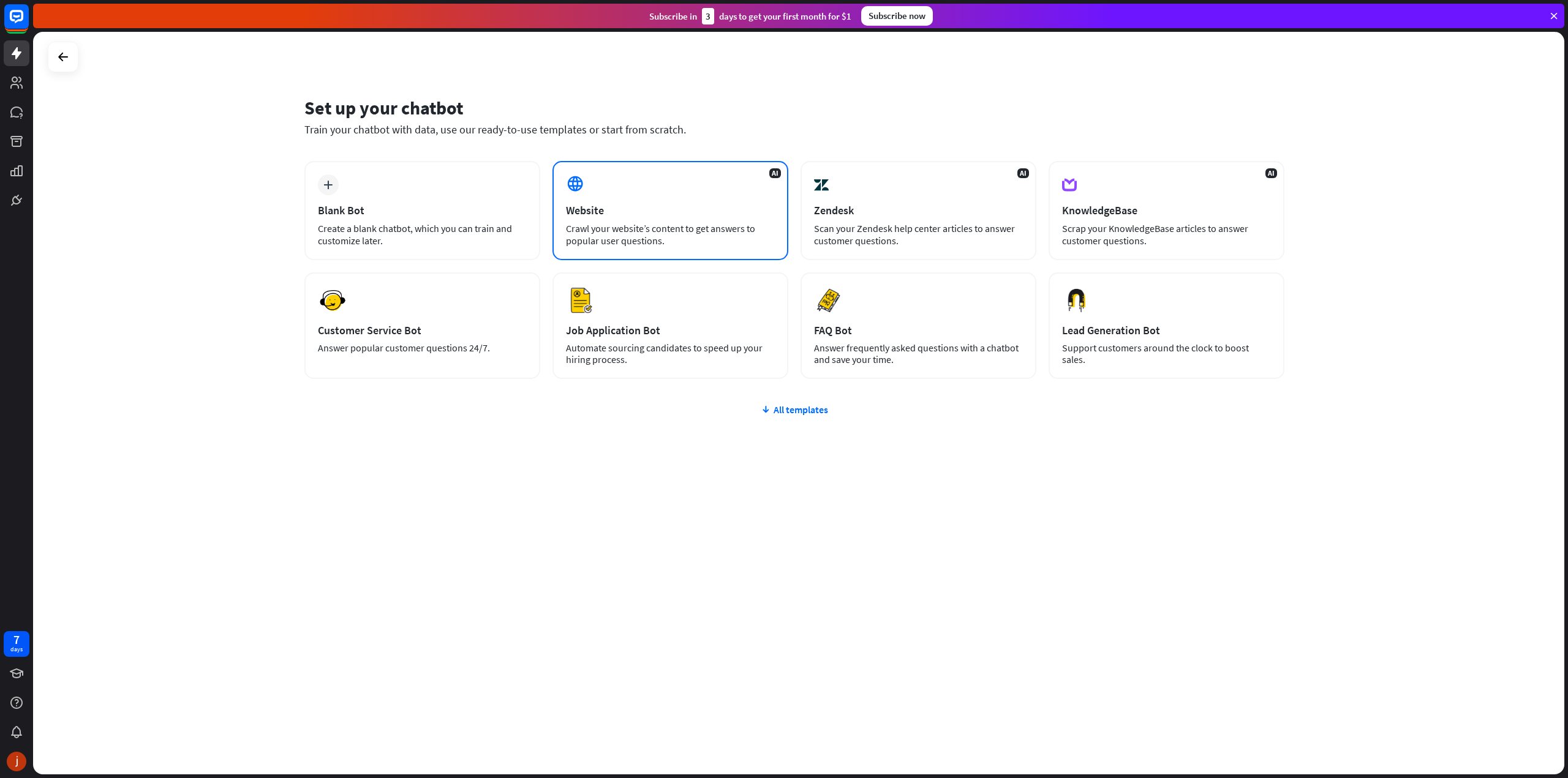
click at [617, 204] on div "Website" at bounding box center [670, 210] width 209 height 14
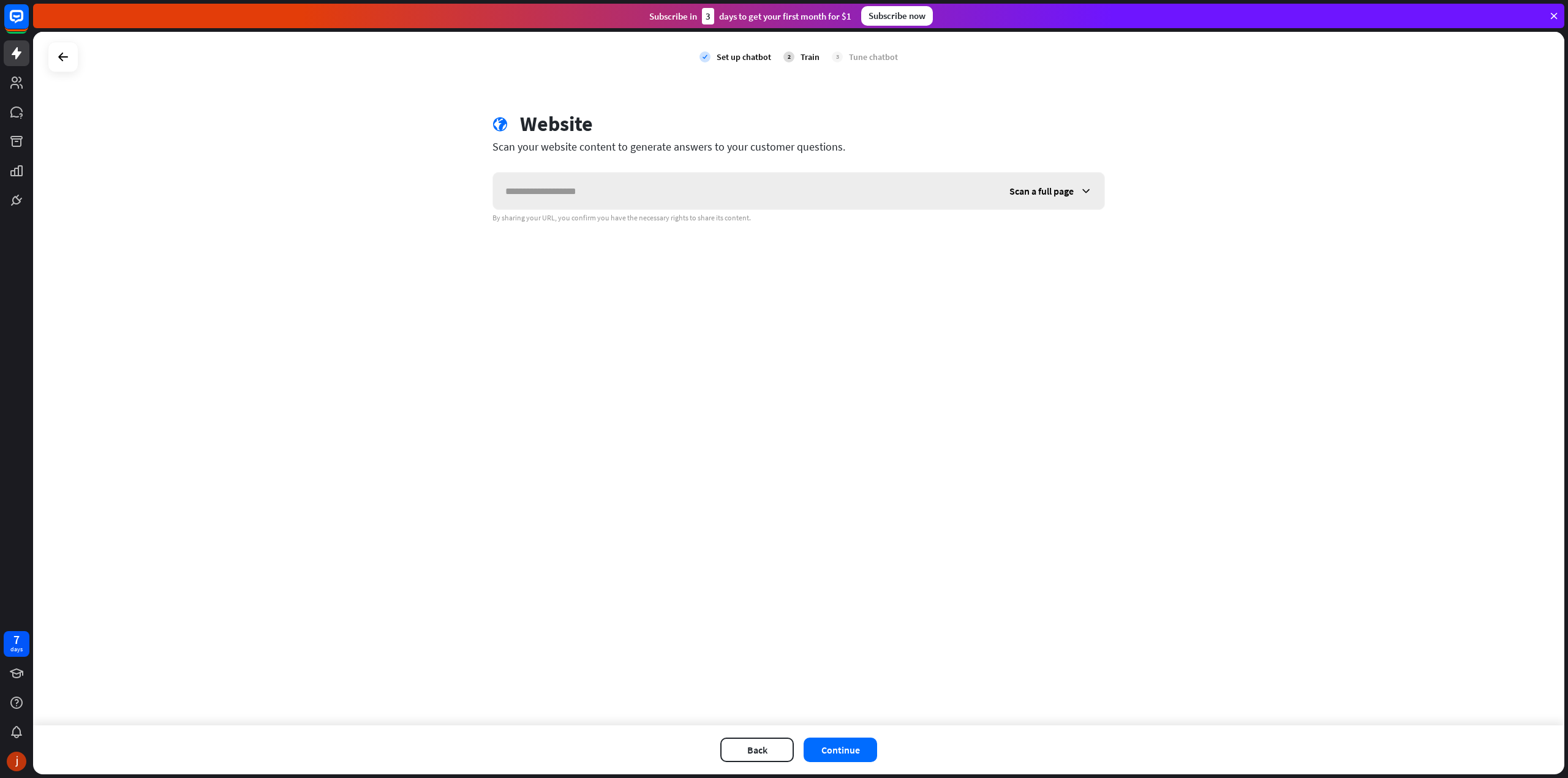
click at [649, 204] on input "text" at bounding box center [745, 190] width 504 height 37
